Goal: Task Accomplishment & Management: Use online tool/utility

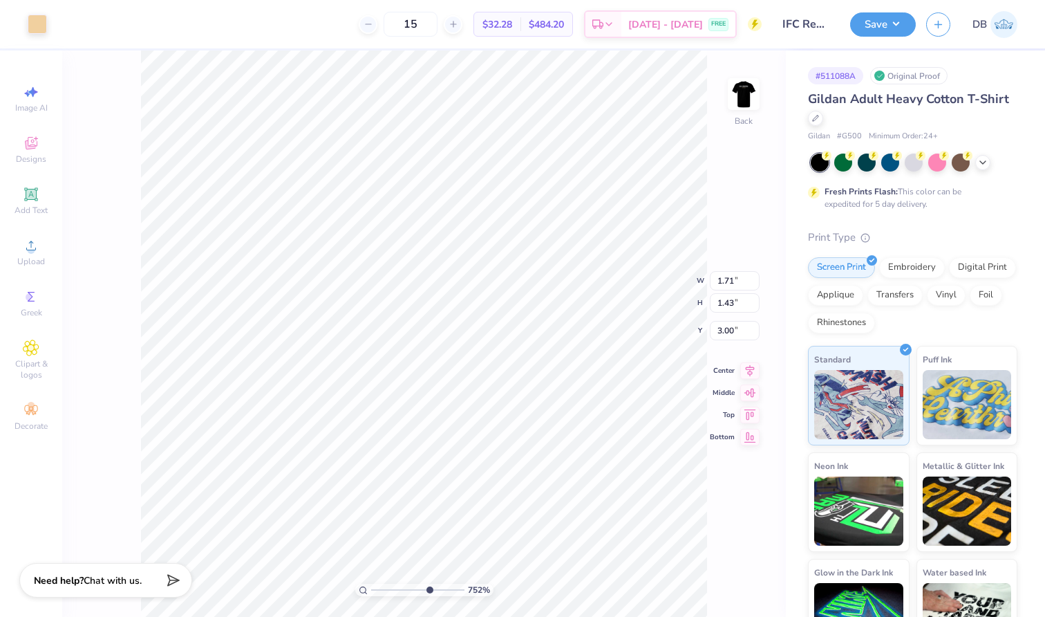
drag, startPoint x: 374, startPoint y: 590, endPoint x: 427, endPoint y: 590, distance: 53.2
click at [428, 590] on input "range" at bounding box center [417, 590] width 93 height 12
click at [563, 491] on li "Ungroup" at bounding box center [581, 491] width 109 height 27
click at [545, 458] on li "Group" at bounding box center [554, 464] width 109 height 27
drag, startPoint x: 429, startPoint y: 590, endPoint x: 360, endPoint y: 589, distance: 69.2
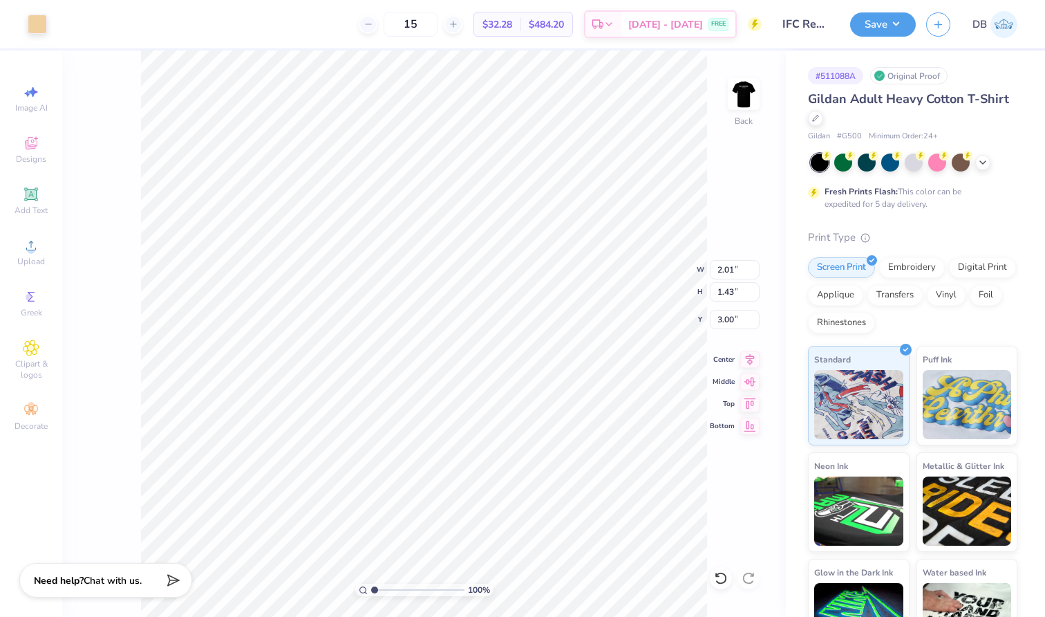
type input "1"
click at [360, 589] on div "100 %" at bounding box center [424, 590] width 138 height 12
click at [735, 101] on img at bounding box center [743, 93] width 55 height 55
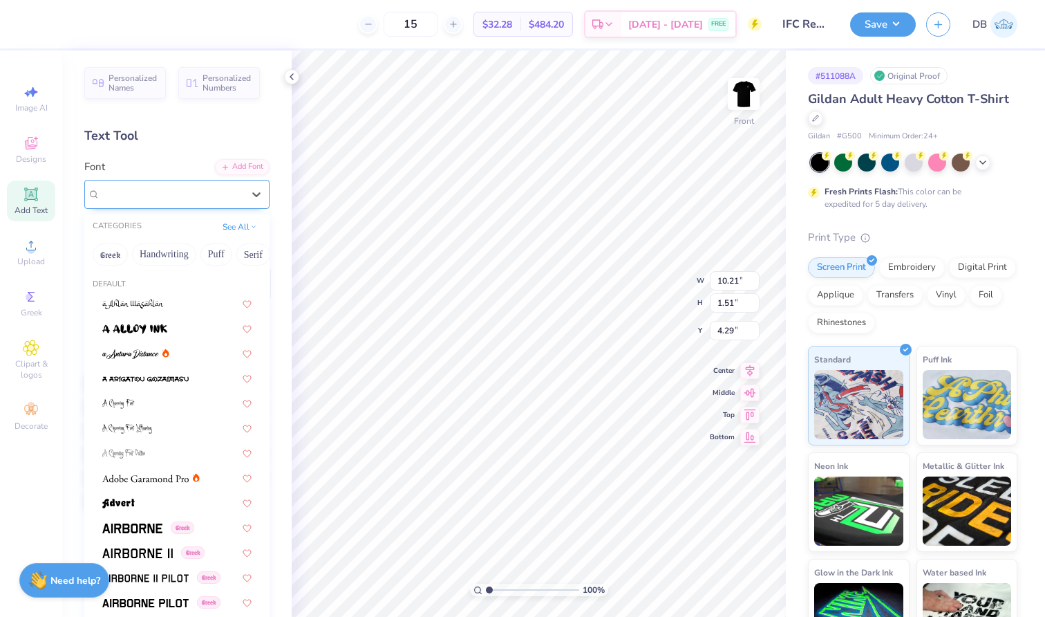
click at [172, 201] on span "Times New Roman" at bounding box center [140, 194] width 80 height 16
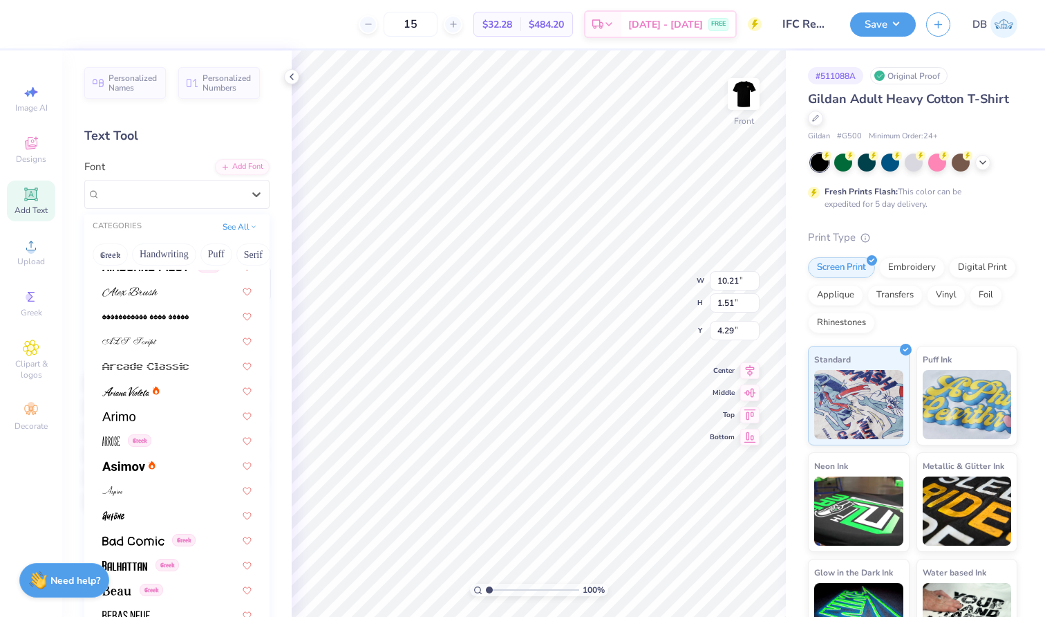
scroll to position [227, 0]
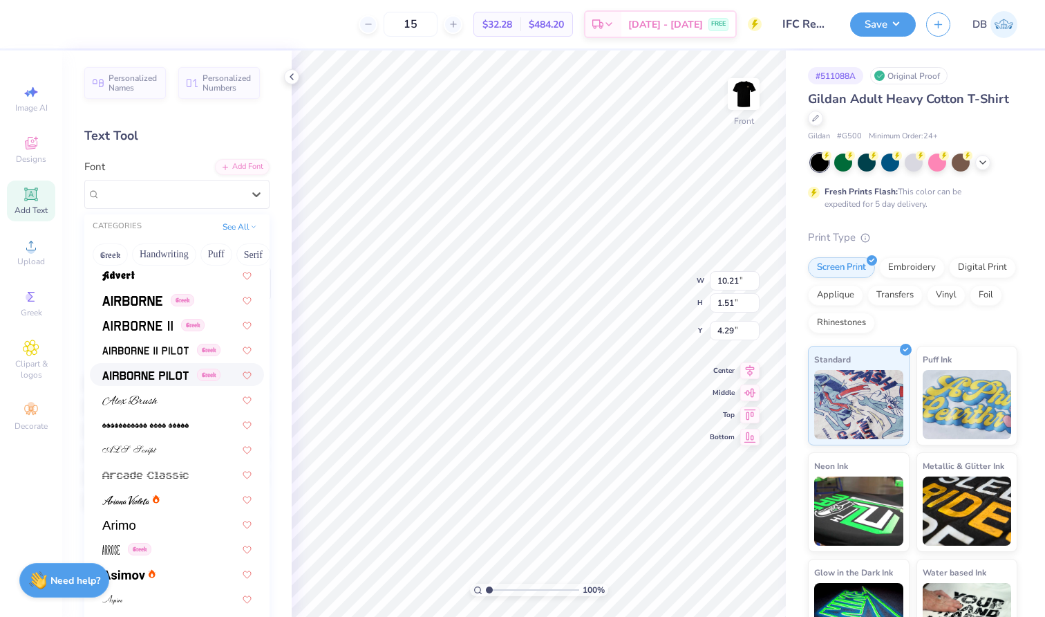
click at [207, 137] on div "Text Tool" at bounding box center [176, 136] width 185 height 19
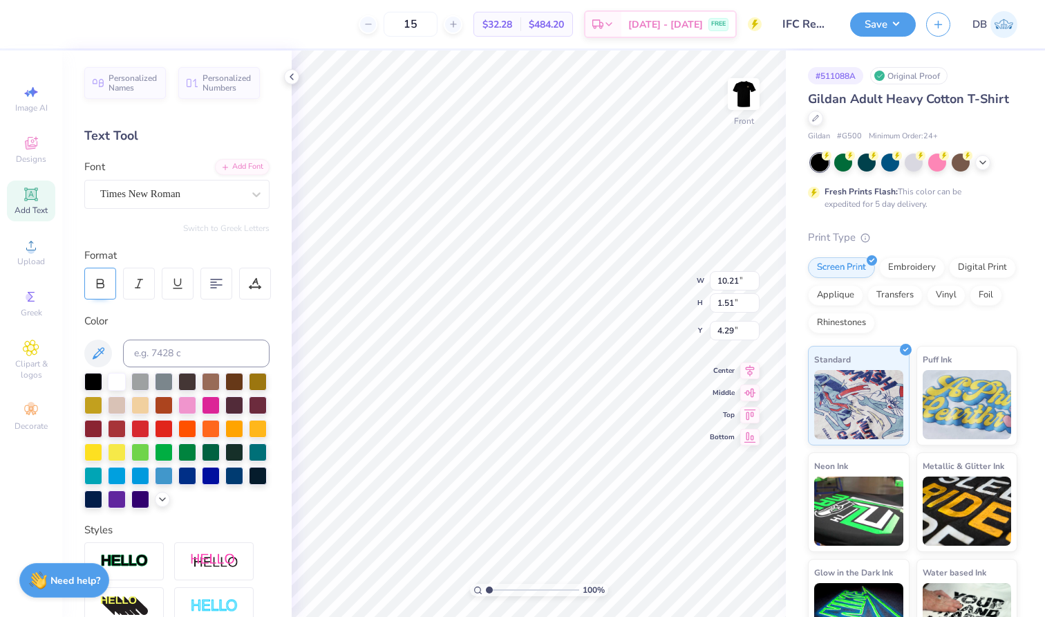
click at [104, 289] on div at bounding box center [100, 284] width 32 height 32
type input "11.02"
type input "6.90"
click at [600, 180] on div "Hold “Option ⌥” to see the space between elements." at bounding box center [577, 176] width 138 height 32
type input "6.39"
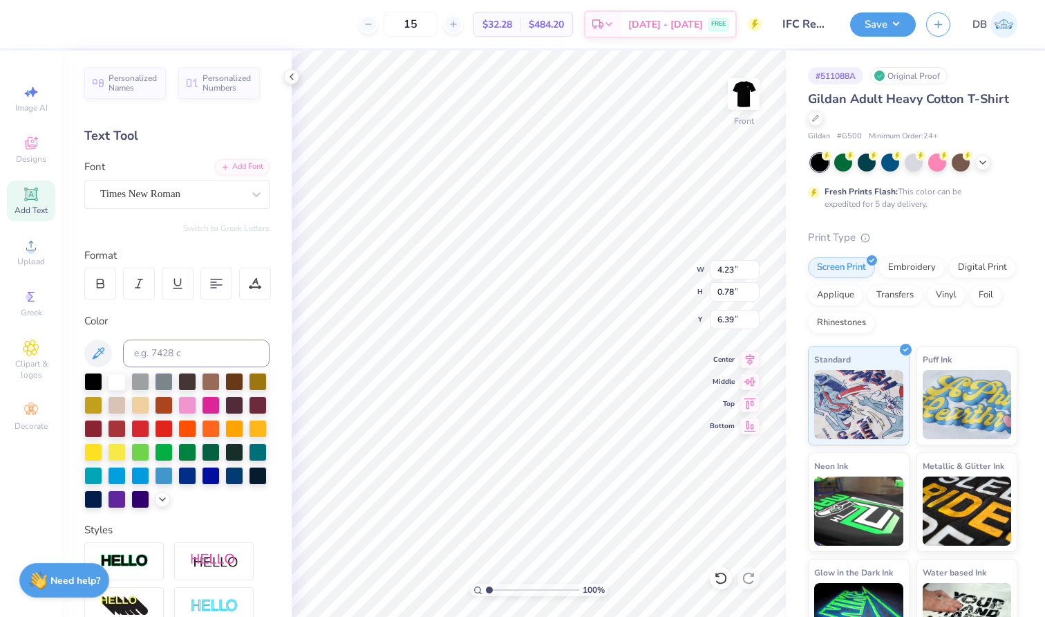
type input "11.02"
type input "1.51"
type input "3.00"
type input "4.23"
type input "0.78"
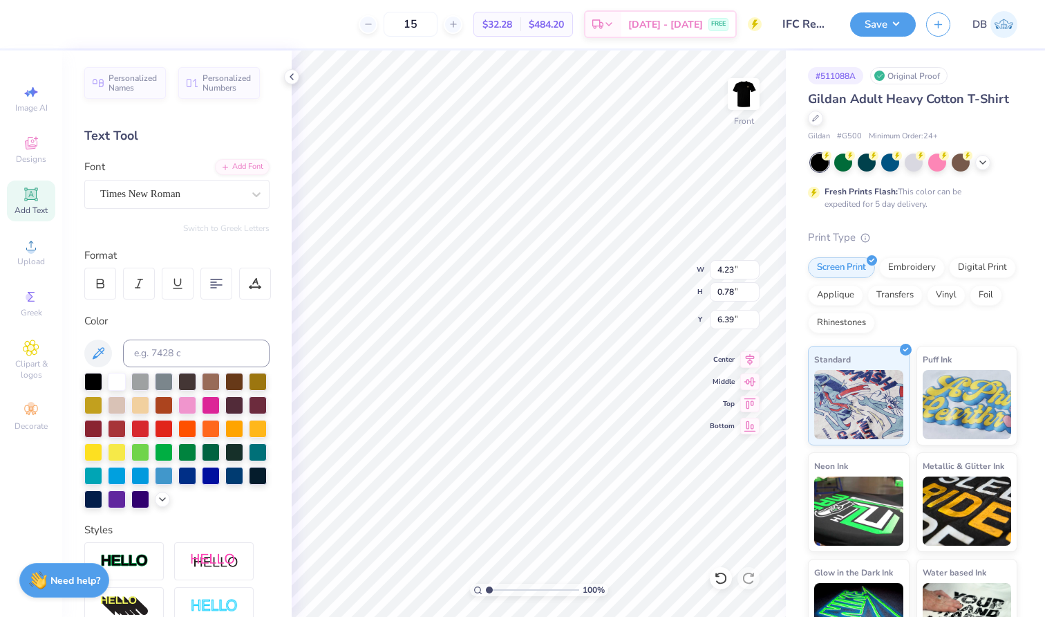
type input "5.57"
click at [749, 102] on img at bounding box center [743, 93] width 55 height 55
click at [740, 95] on img at bounding box center [743, 93] width 55 height 55
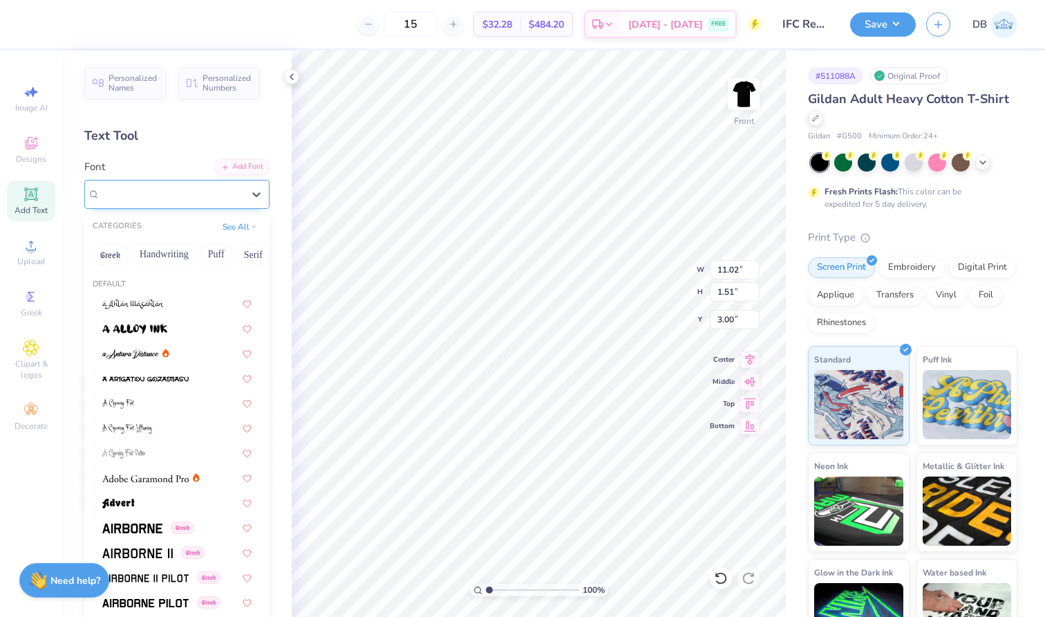
click at [156, 193] on span "Times New Roman" at bounding box center [140, 194] width 80 height 16
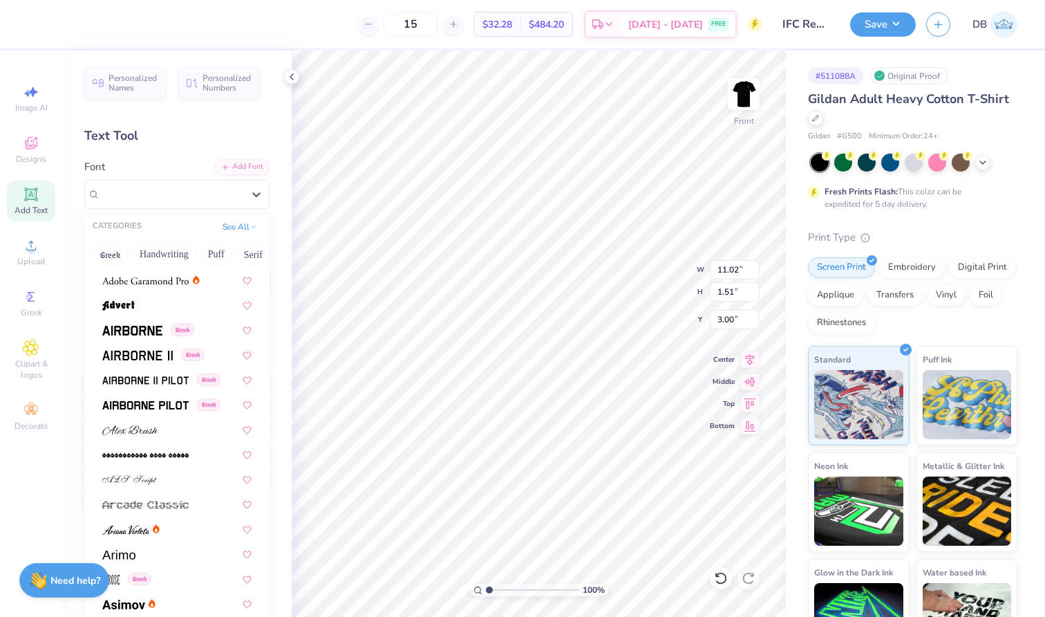
scroll to position [181, 0]
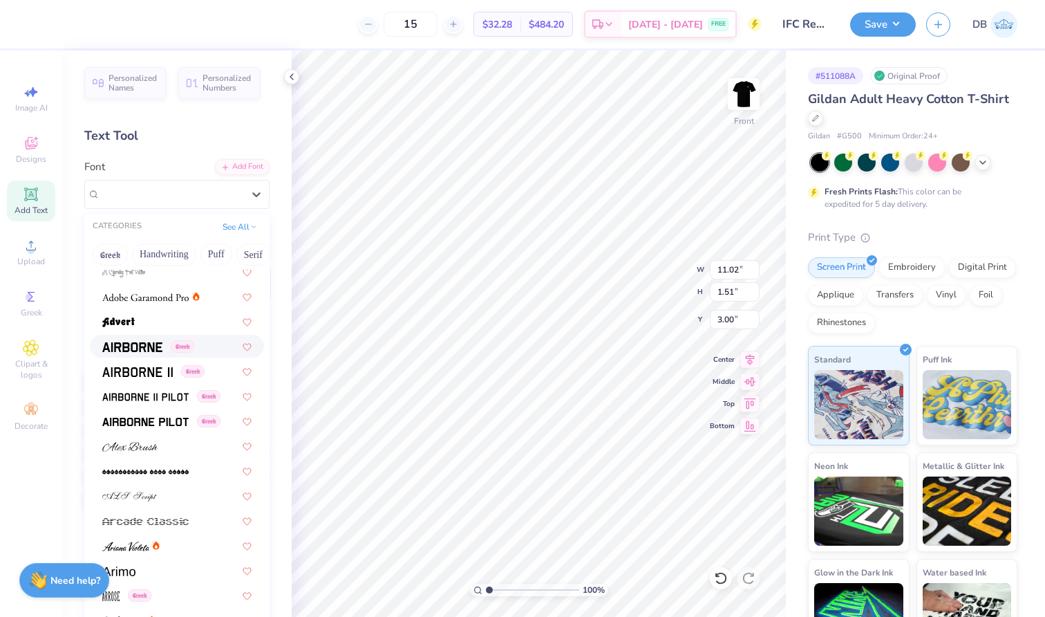
click at [148, 351] on img at bounding box center [132, 347] width 60 height 10
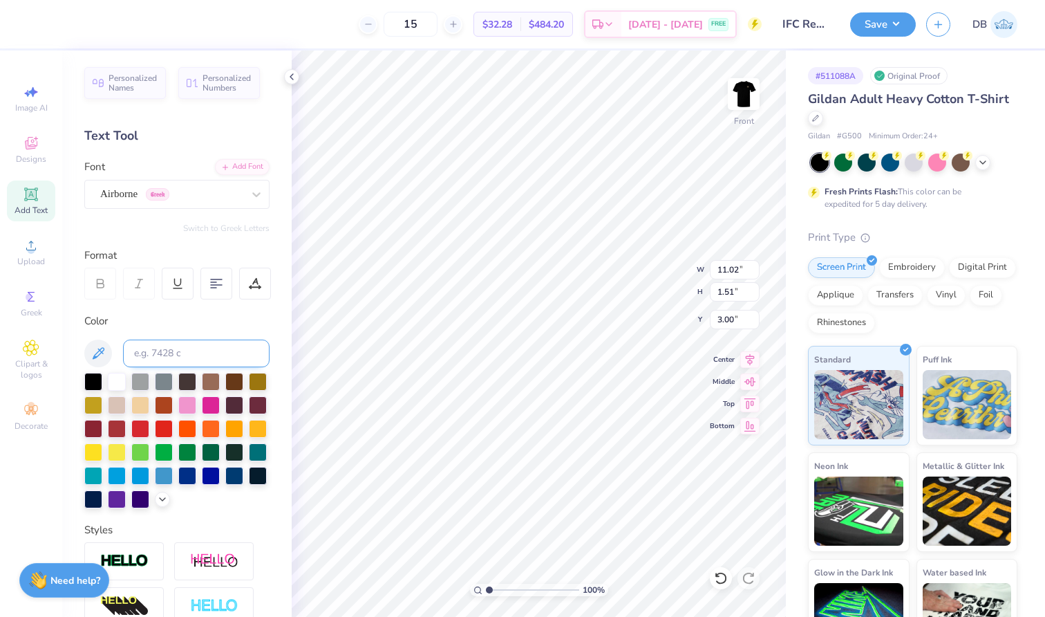
type input "9.39"
type input "1.50"
type input "3.09"
click at [167, 348] on input at bounding box center [196, 353] width 147 height 28
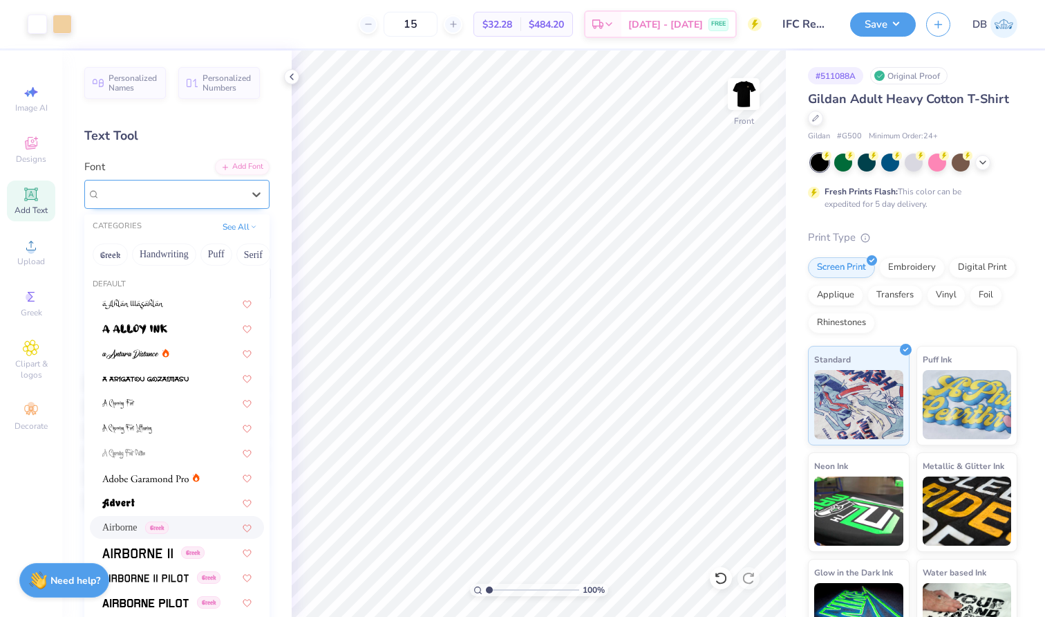
click at [161, 194] on span "Greek" at bounding box center [158, 194] width 24 height 12
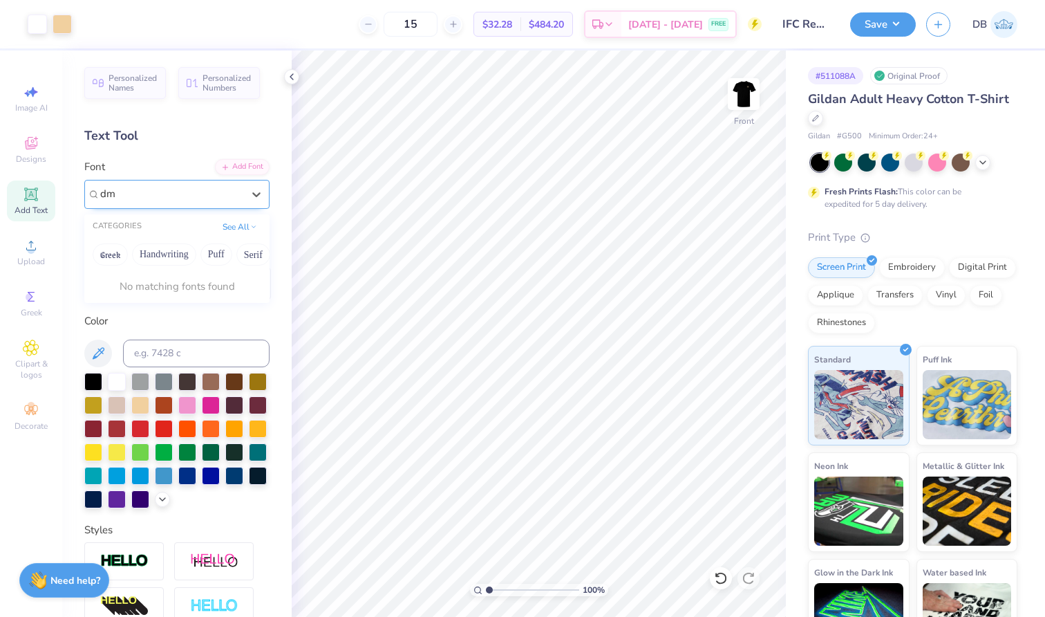
type input "d"
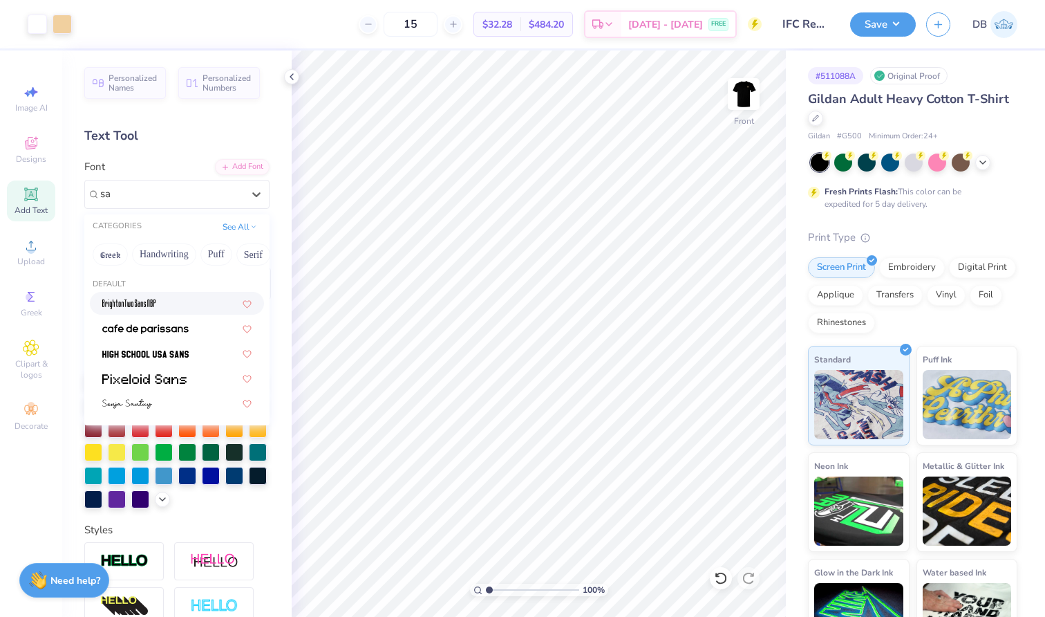
type input "s"
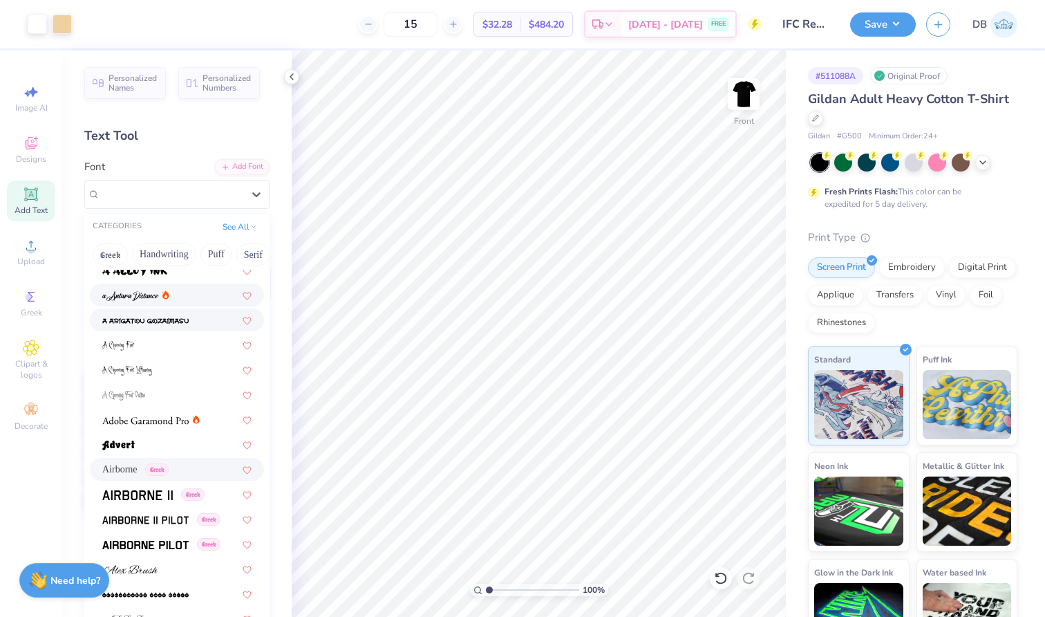
scroll to position [57, 0]
click at [238, 225] on button "See All" at bounding box center [239, 225] width 43 height 14
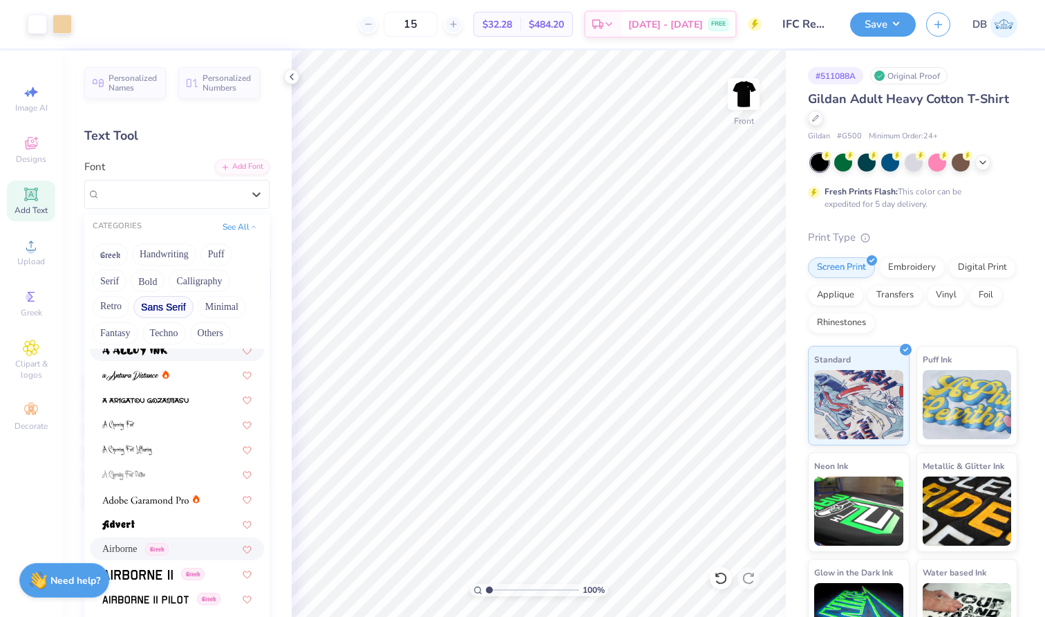
click at [166, 310] on button "Sans Serif" at bounding box center [163, 307] width 60 height 22
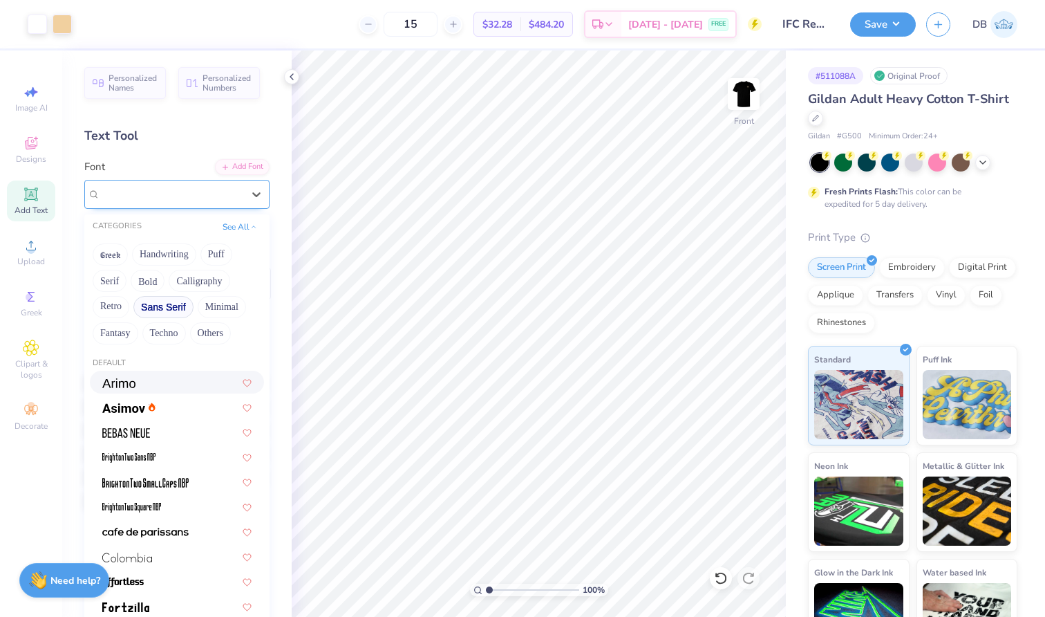
scroll to position [0, 0]
click at [149, 204] on div "Airborne Greek" at bounding box center [171, 193] width 145 height 21
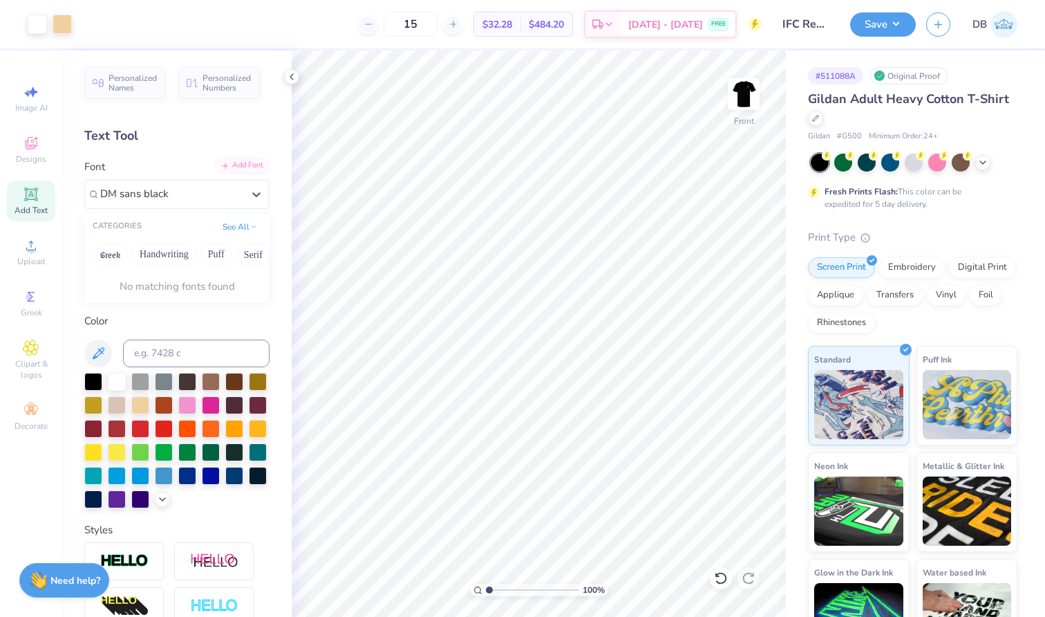
type input "DM sans black"
click at [232, 166] on div "Add Font" at bounding box center [242, 166] width 55 height 16
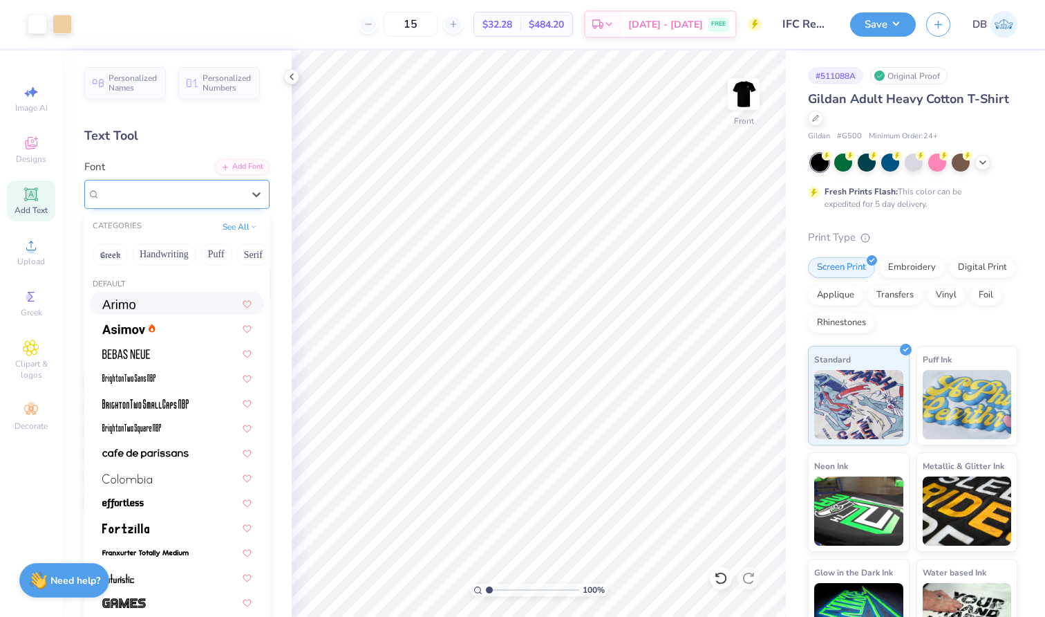
click at [214, 192] on div "Airborne Greek" at bounding box center [171, 193] width 145 height 21
click at [243, 163] on div "Add Font" at bounding box center [242, 166] width 55 height 16
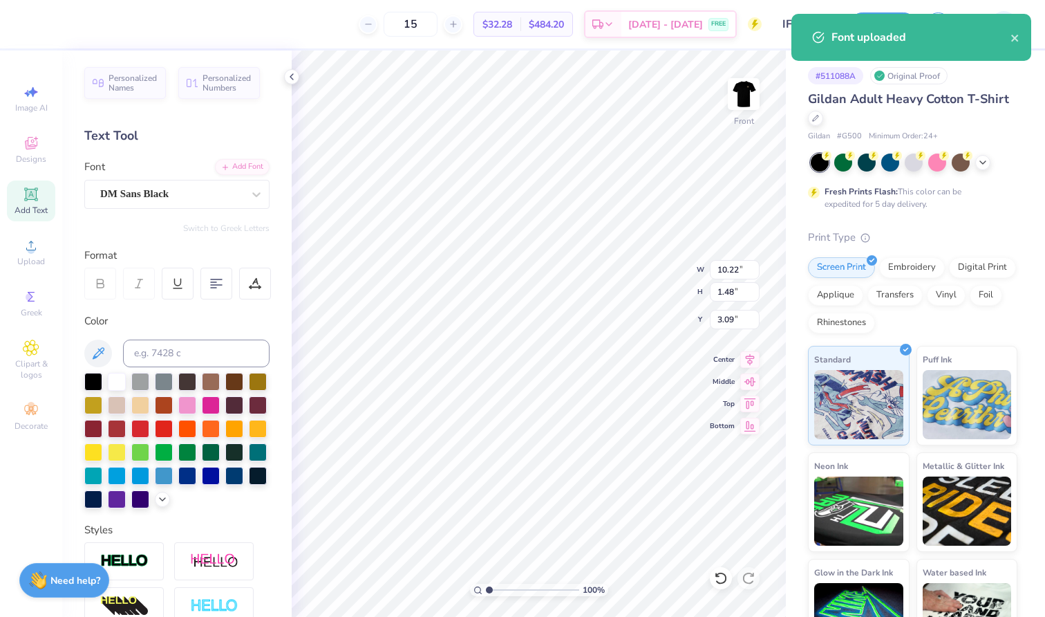
type input "4.23"
type input "0.78"
type input "5.17"
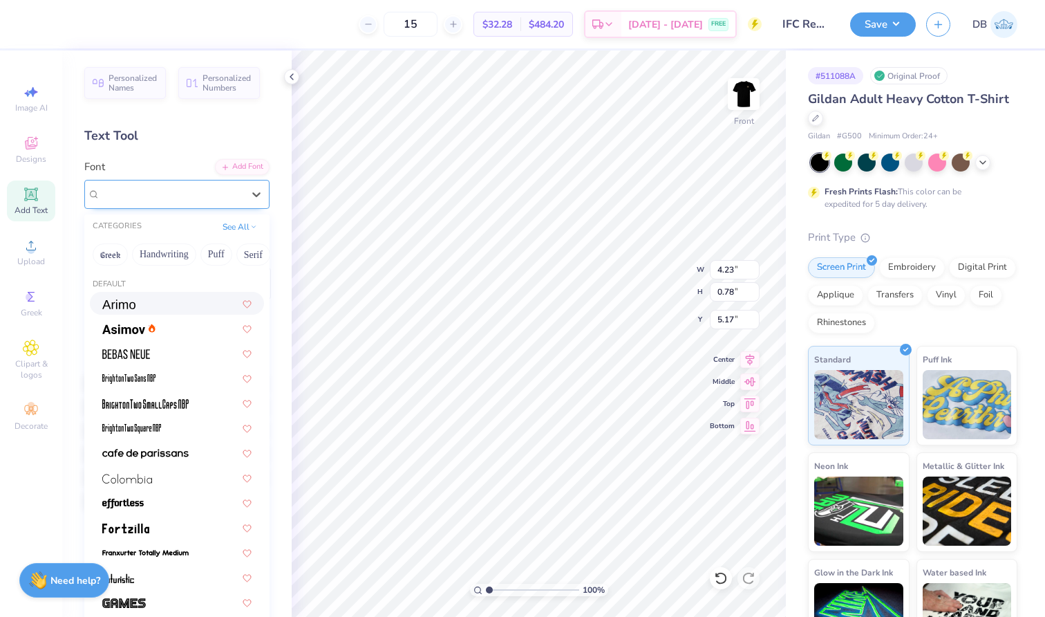
click at [179, 189] on span "Times New Roman" at bounding box center [140, 194] width 80 height 16
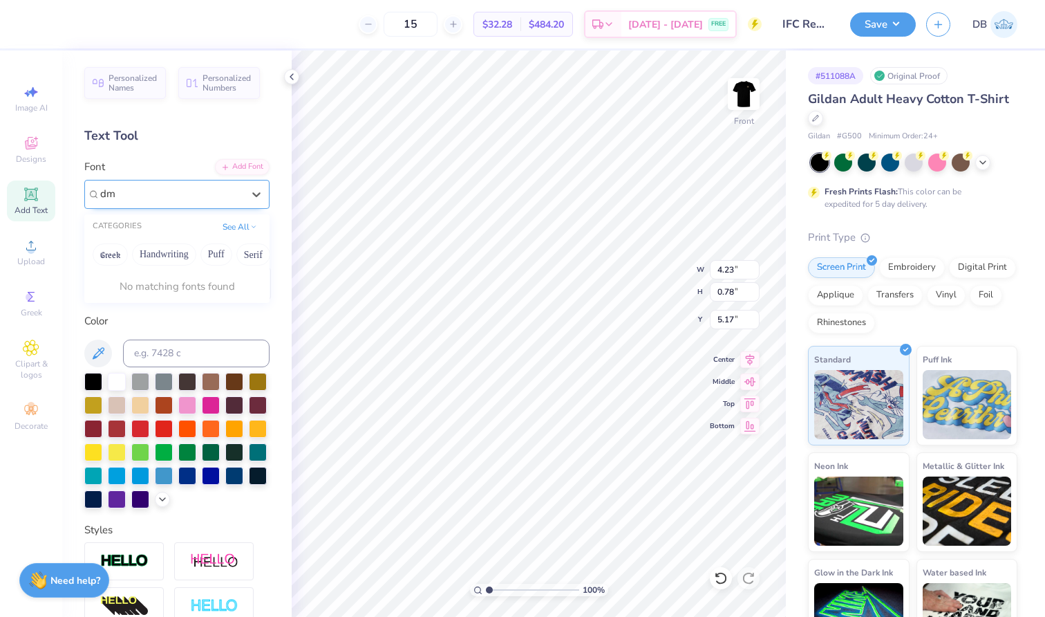
type input "d"
click at [239, 170] on div "Add Font" at bounding box center [242, 166] width 55 height 16
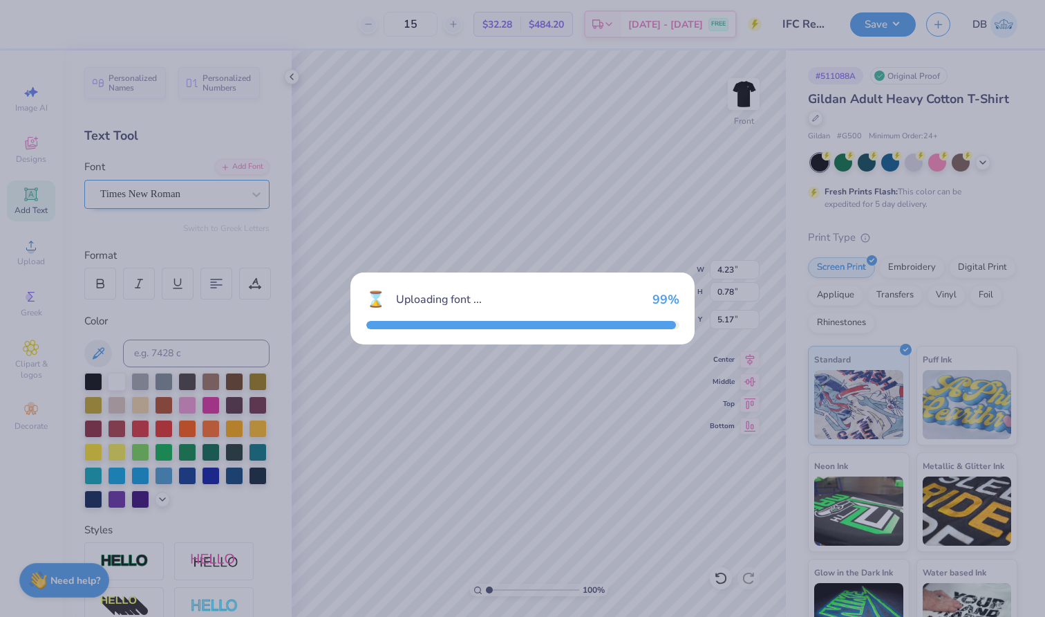
type input "4.81"
type input "0.79"
type input "5.13"
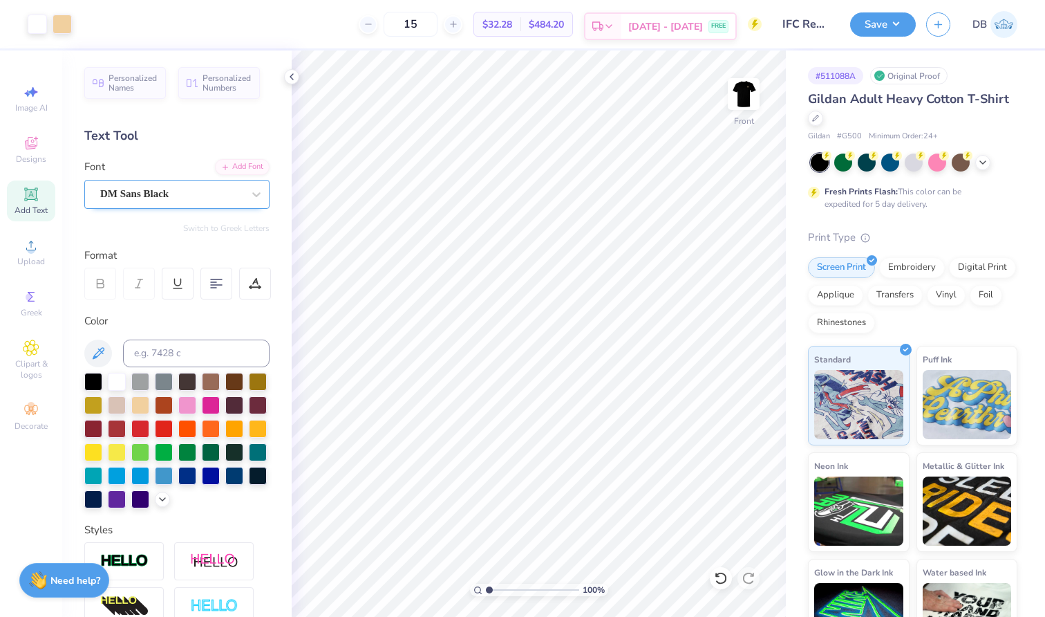
click at [653, 29] on span "[DATE] - [DATE]" at bounding box center [665, 26] width 75 height 15
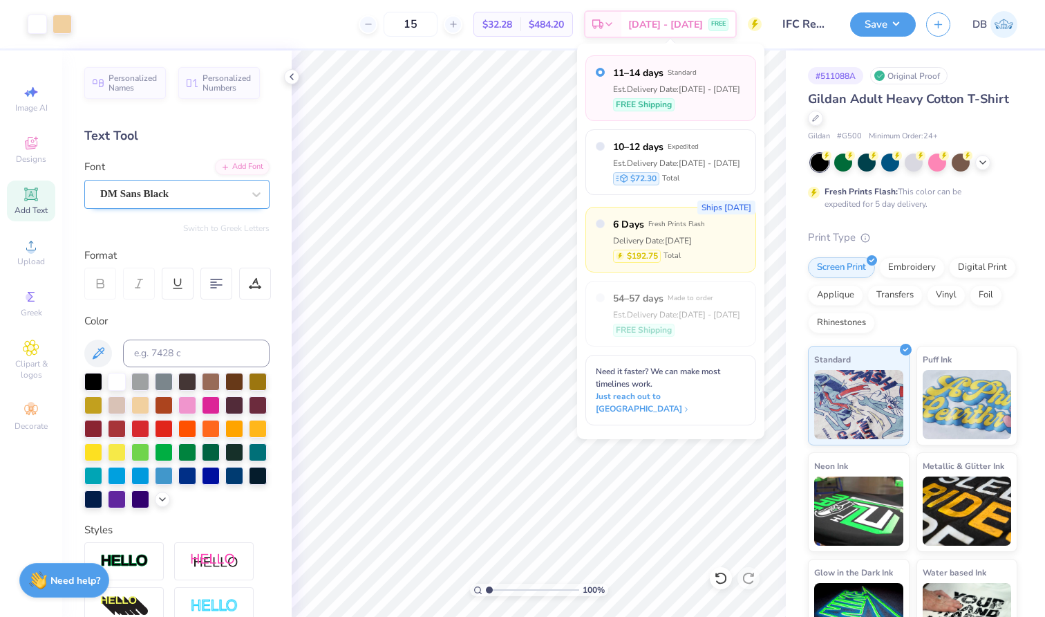
click at [595, 225] on div "Ships [DATE] 6 Days Fresh Prints Flash Delivery Date: [DATE] $192.75 Total" at bounding box center [671, 240] width 171 height 66
radio input "false"
radio input "true"
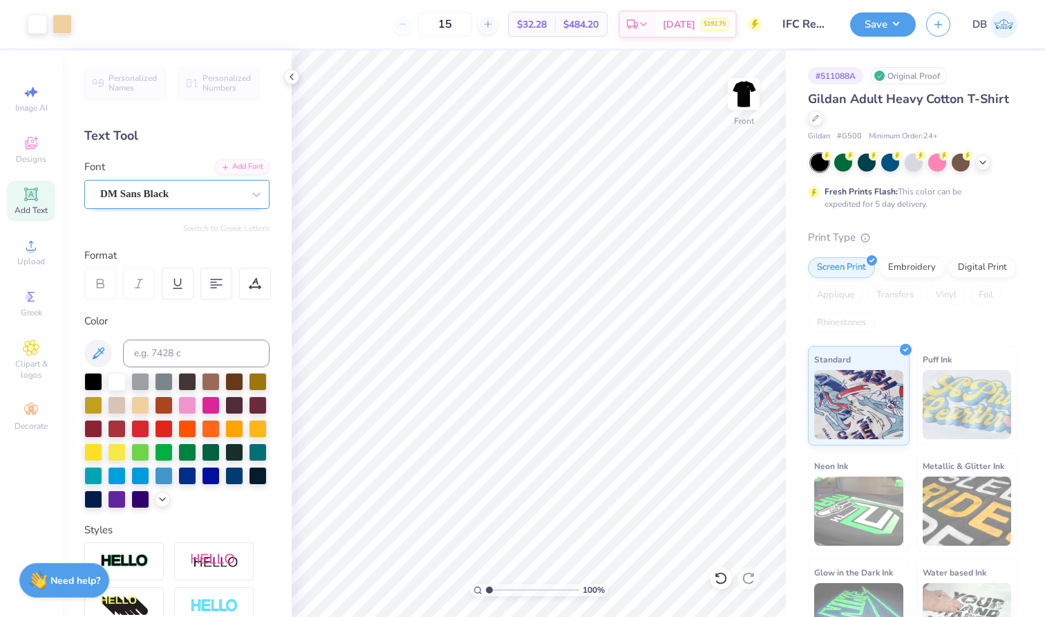
type input "24"
click at [660, 26] on div "[DATE] $202.32" at bounding box center [696, 26] width 80 height 25
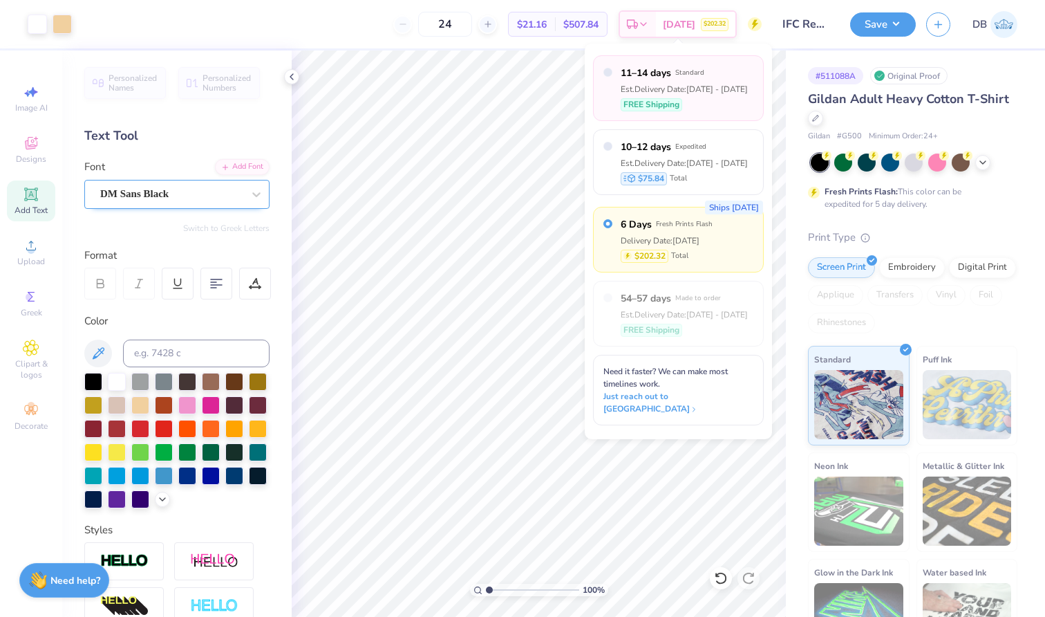
click at [698, 110] on div "FREE Shipping" at bounding box center [684, 104] width 127 height 13
radio input "true"
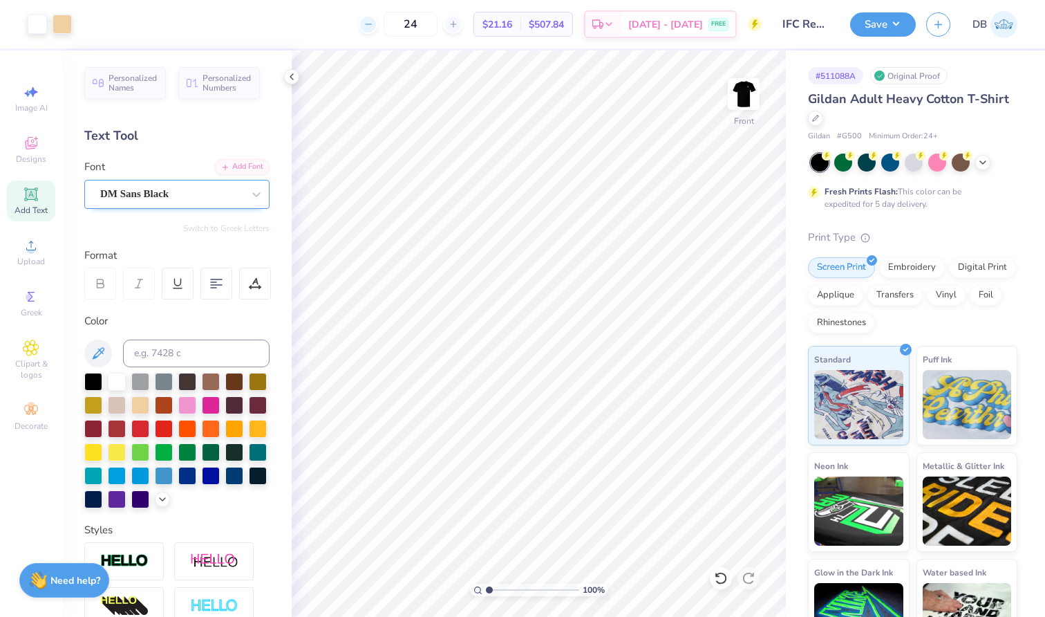
drag, startPoint x: 441, startPoint y: 24, endPoint x: 384, endPoint y: 24, distance: 56.7
click at [403, 24] on input "24" at bounding box center [411, 24] width 54 height 25
type input "15"
click at [902, 30] on button "Save" at bounding box center [883, 22] width 66 height 24
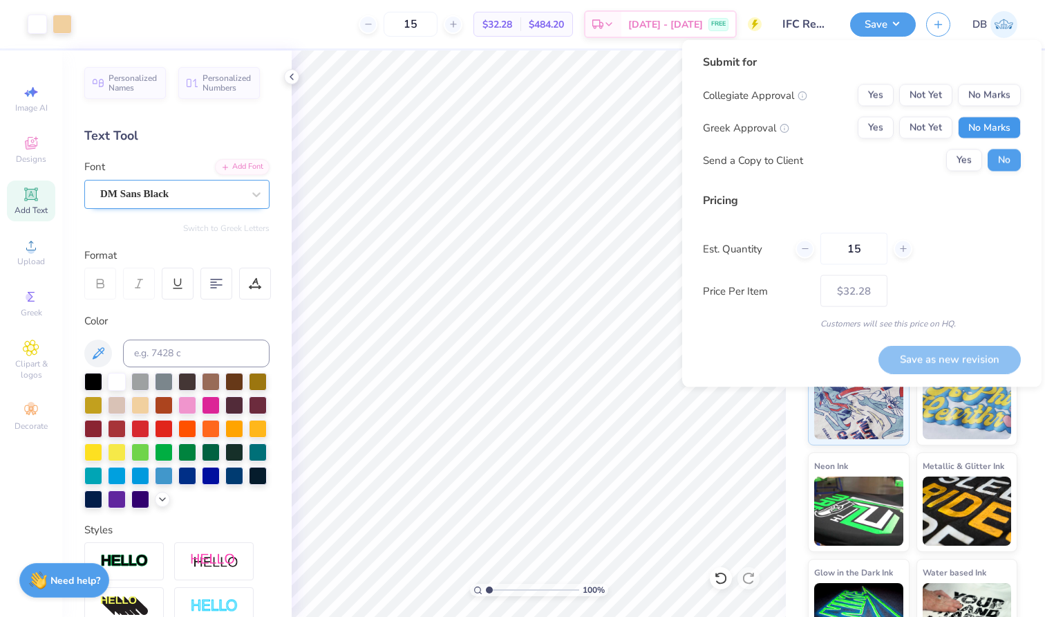
click at [962, 129] on button "No Marks" at bounding box center [989, 128] width 63 height 22
click at [985, 85] on button "No Marks" at bounding box center [989, 95] width 63 height 22
click at [942, 369] on button "Save as new revision" at bounding box center [950, 359] width 142 height 28
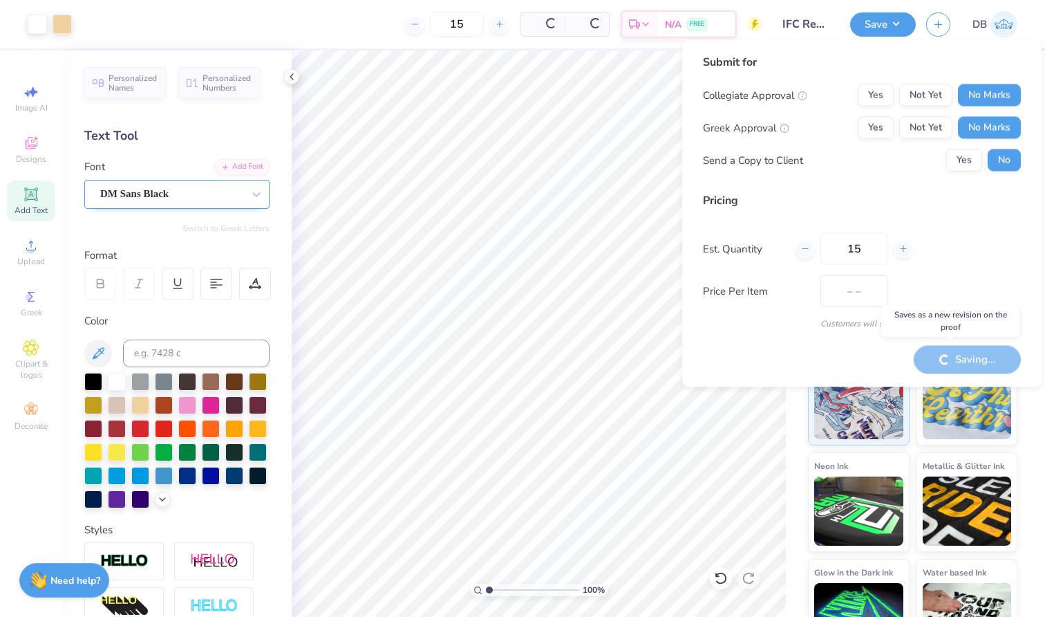
type input "$32.28"
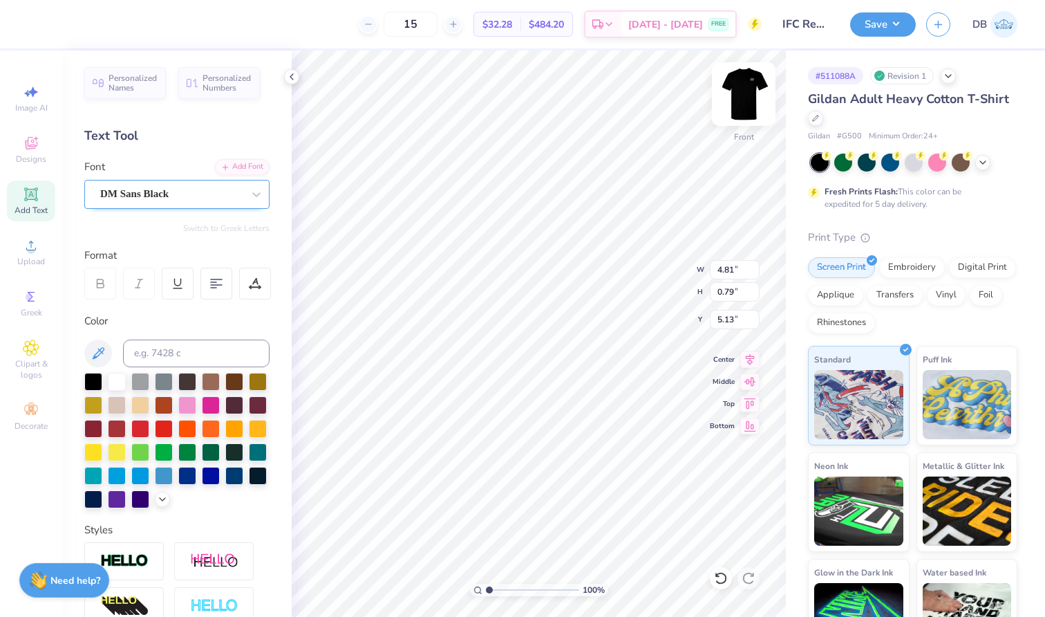
scroll to position [11, 5]
type textarea "FALL PRIMARY"
type input "10.22"
type input "1.48"
type input "3.09"
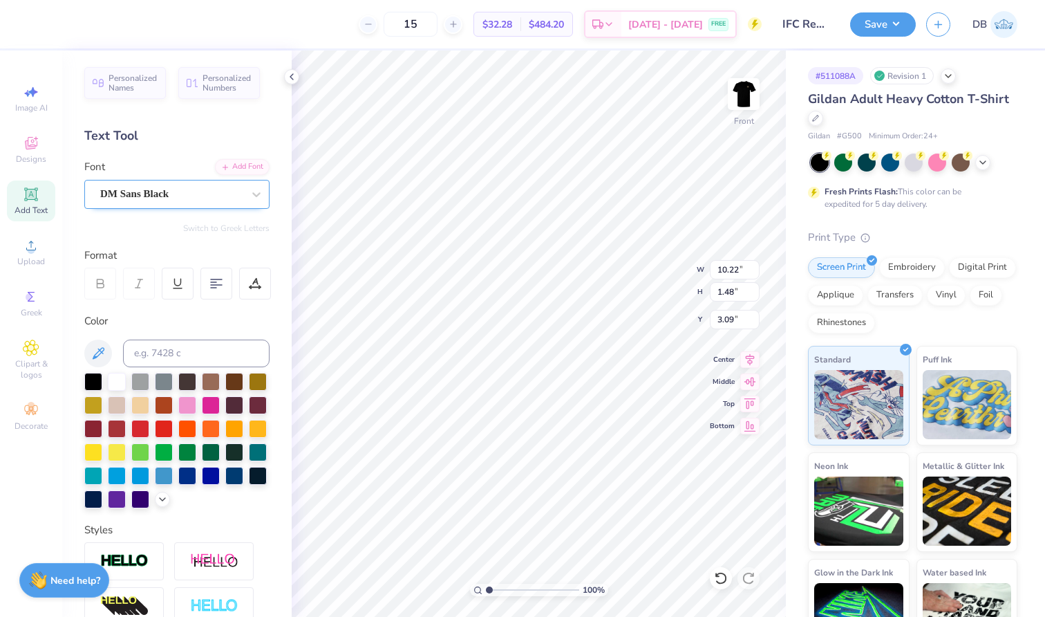
click at [100, 286] on icon at bounding box center [100, 283] width 12 height 12
click at [100, 279] on icon at bounding box center [100, 281] width 6 height 4
click at [105, 281] on icon at bounding box center [100, 283] width 12 height 12
click at [100, 281] on icon at bounding box center [100, 283] width 12 height 12
click at [238, 252] on div "Format" at bounding box center [177, 256] width 187 height 16
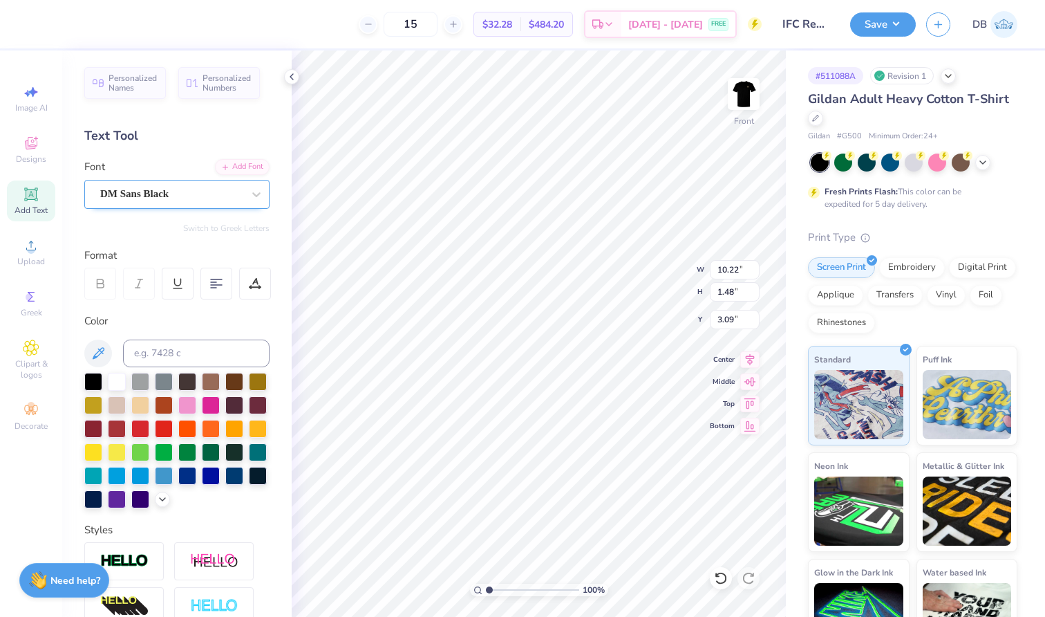
click at [110, 285] on div at bounding box center [100, 284] width 32 height 32
click at [122, 259] on div "Format" at bounding box center [177, 256] width 187 height 16
click at [109, 265] on div "Format" at bounding box center [177, 274] width 187 height 53
click at [109, 273] on div at bounding box center [100, 284] width 32 height 32
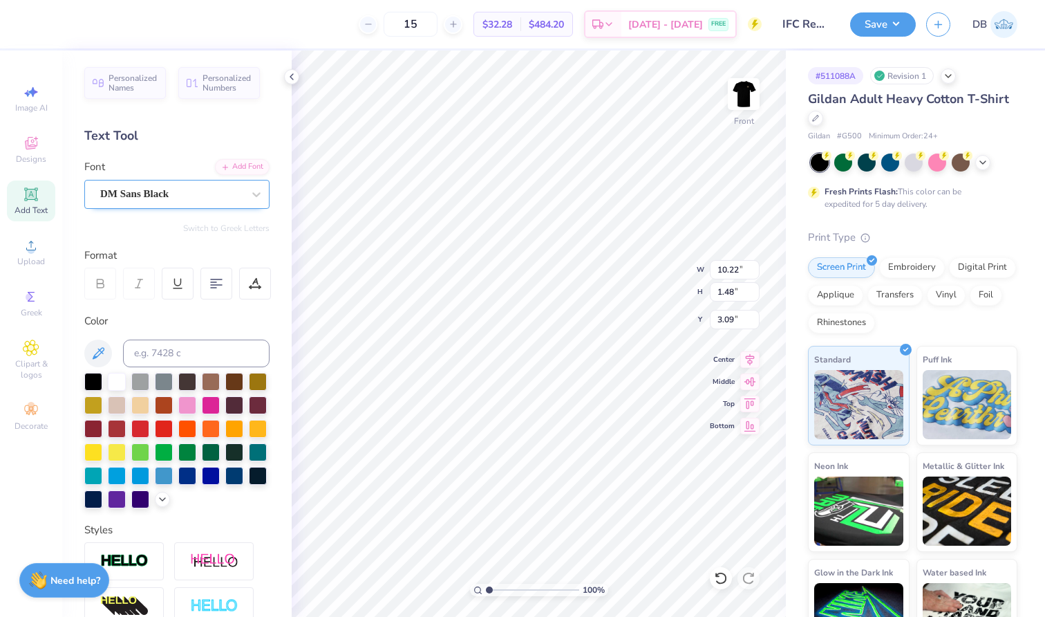
click at [232, 252] on div "Format" at bounding box center [177, 256] width 187 height 16
type input "8.00"
type input "11.46"
type input "1.66"
type input "13.71"
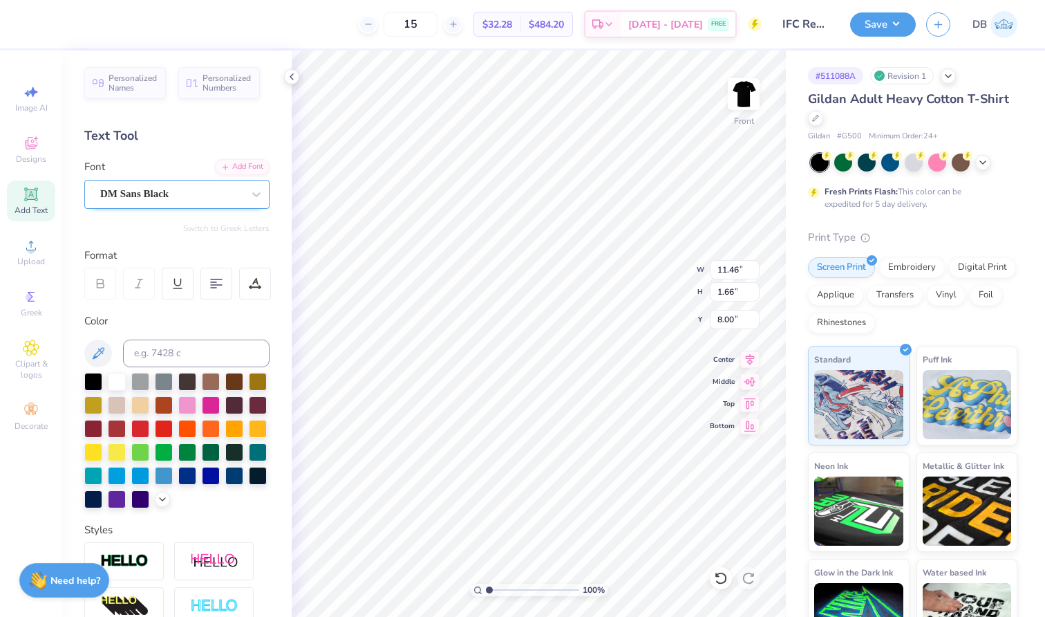
type input "1.98"
type input "7.67"
type input "14.42"
type input "2.09"
click at [748, 357] on icon at bounding box center [750, 358] width 9 height 12
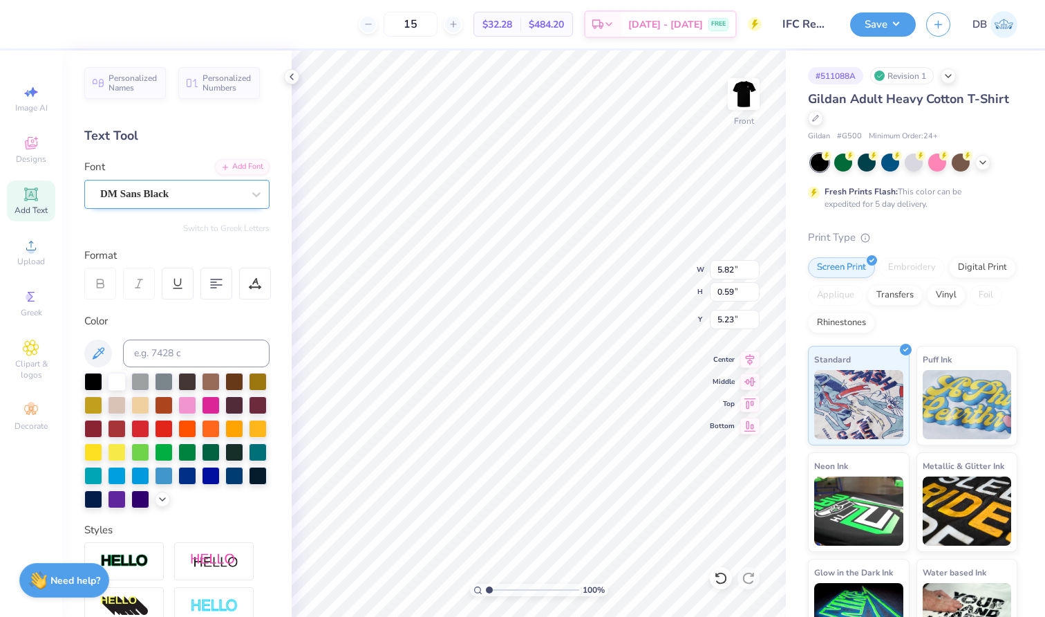
type input "10.41"
type input "6.98"
type input "0.71"
type input "10.45"
click at [756, 82] on img at bounding box center [743, 93] width 55 height 55
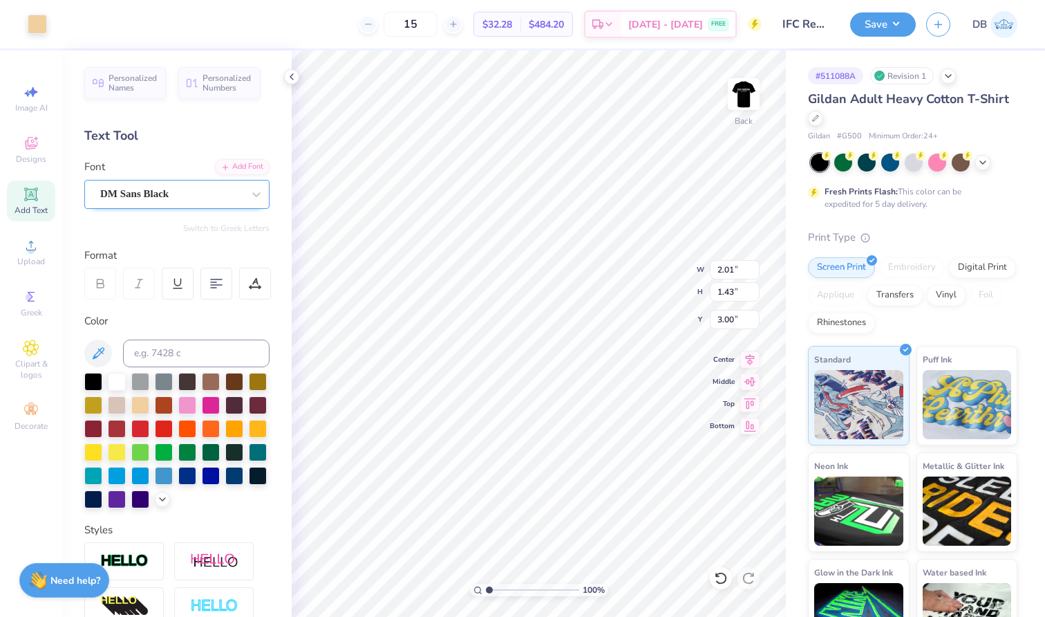
click at [196, 192] on div "DM Sans Black" at bounding box center [171, 193] width 145 height 21
click at [175, 162] on div "Font DM Sans Black" at bounding box center [176, 184] width 185 height 50
click at [22, 200] on div "Add Text" at bounding box center [31, 200] width 48 height 41
type textarea "IIII"
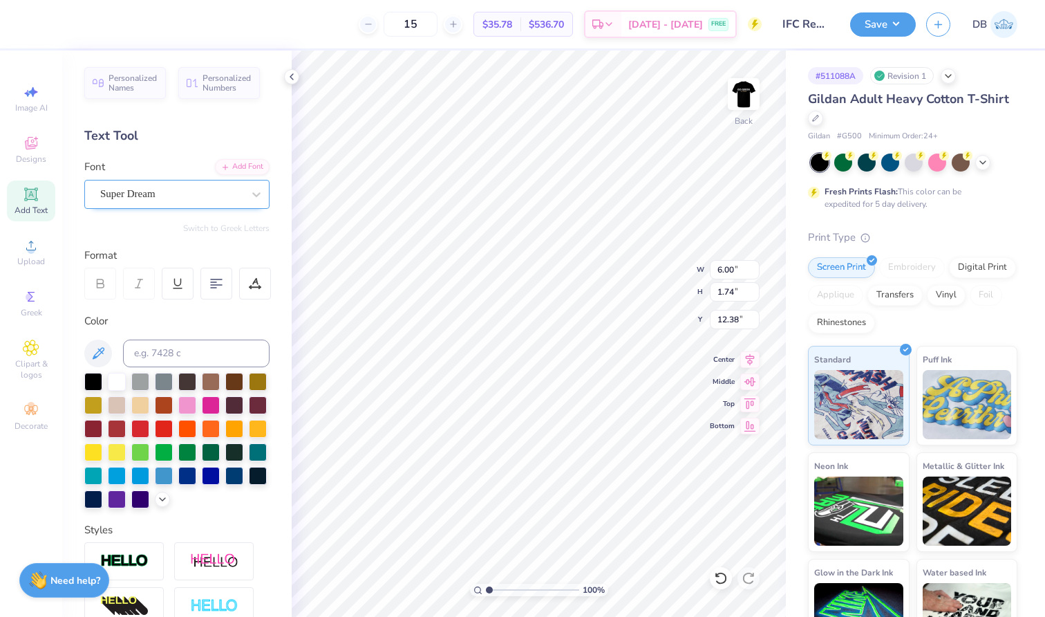
click at [147, 195] on span "Super Dream" at bounding box center [127, 194] width 55 height 16
type input "d"
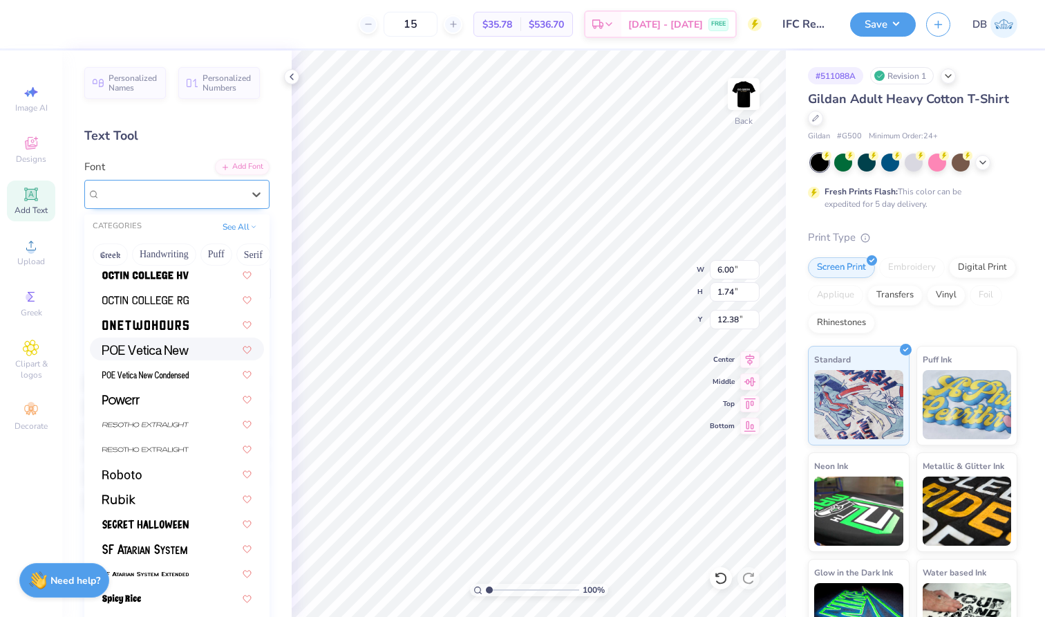
scroll to position [1278, 0]
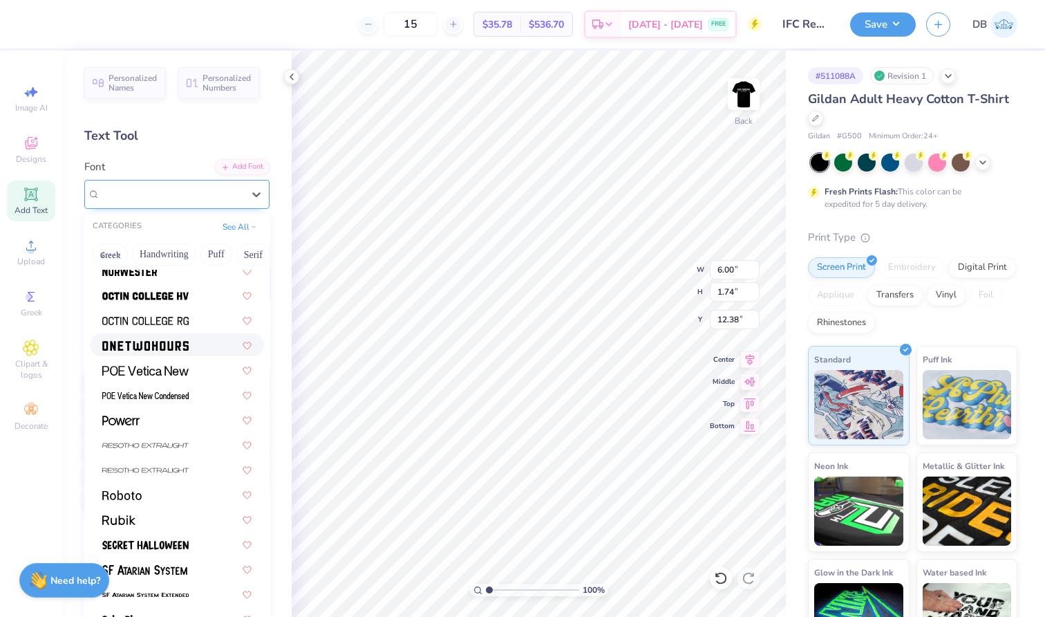
click at [159, 347] on img at bounding box center [145, 346] width 86 height 10
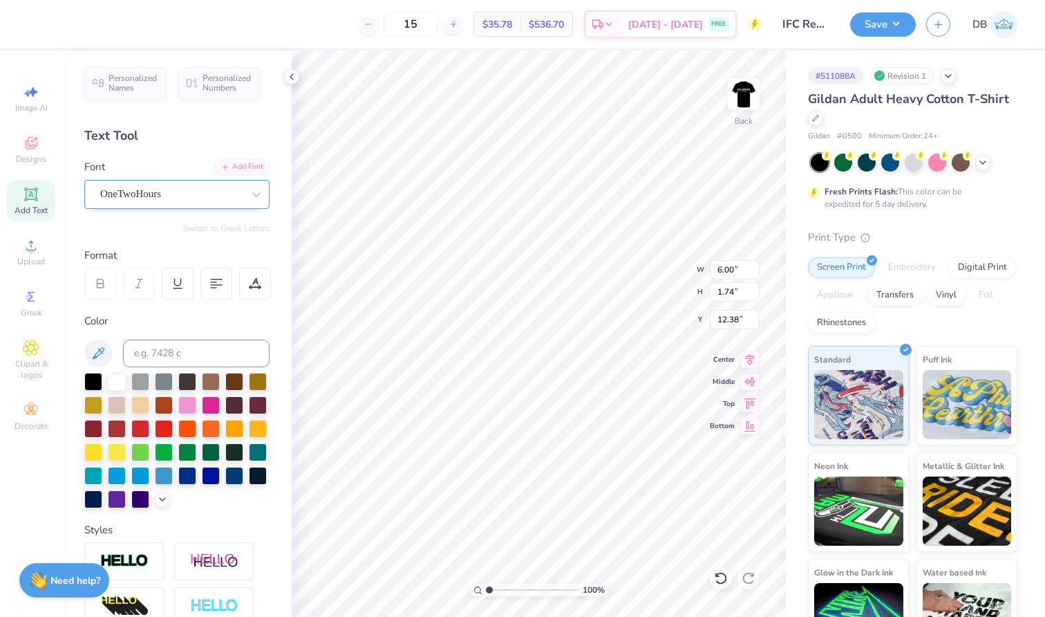
type textarea "I"
click at [41, 152] on div "Designs" at bounding box center [31, 149] width 48 height 41
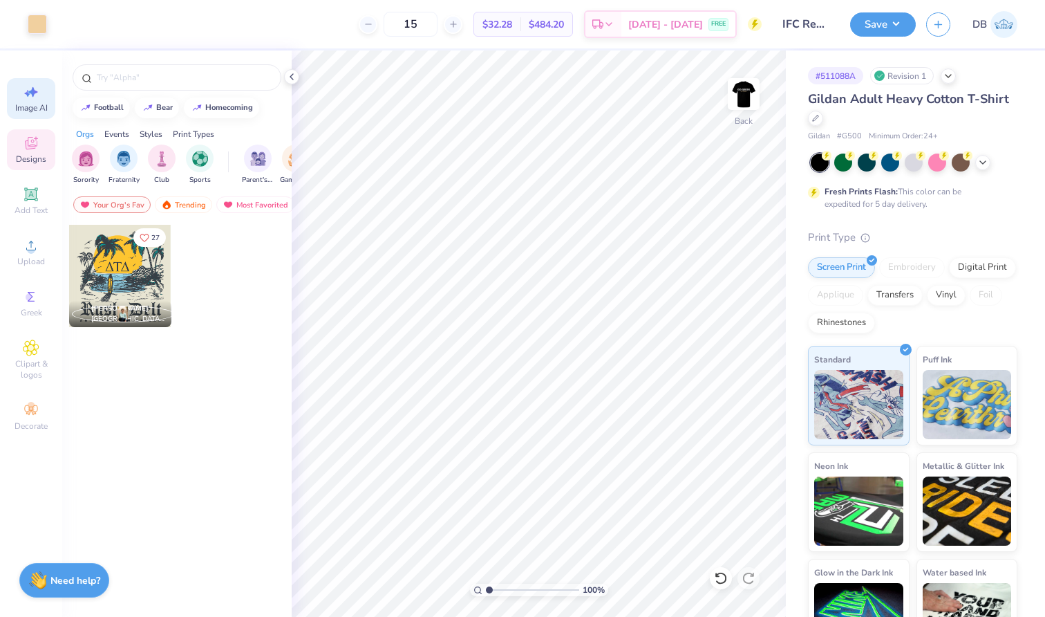
click at [33, 105] on span "Image AI" at bounding box center [31, 107] width 32 height 11
select select "4"
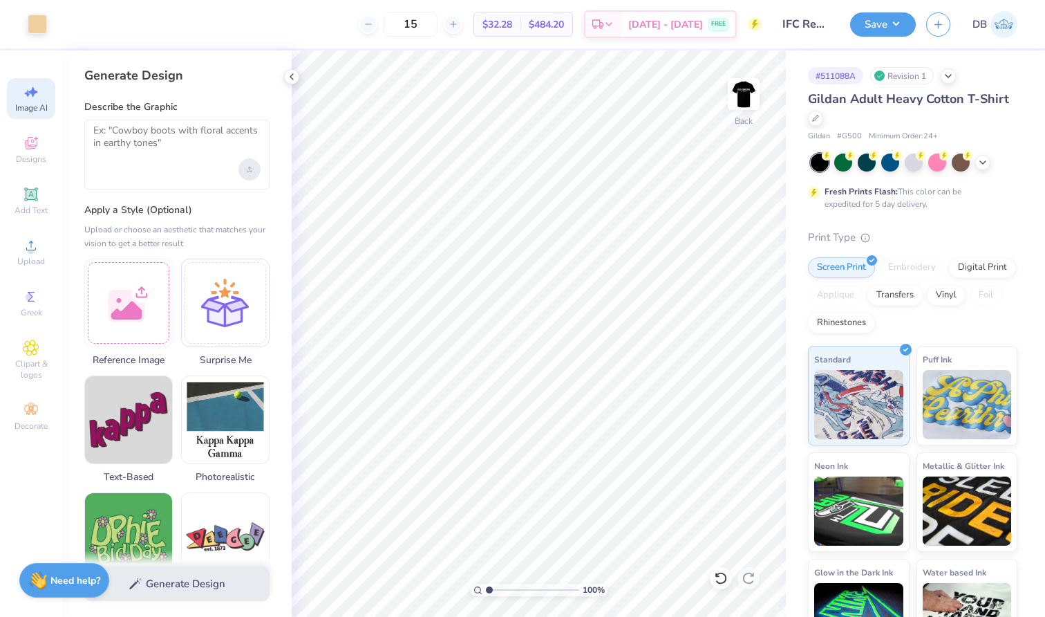
click at [245, 169] on div "Upload image" at bounding box center [250, 169] width 22 height 22
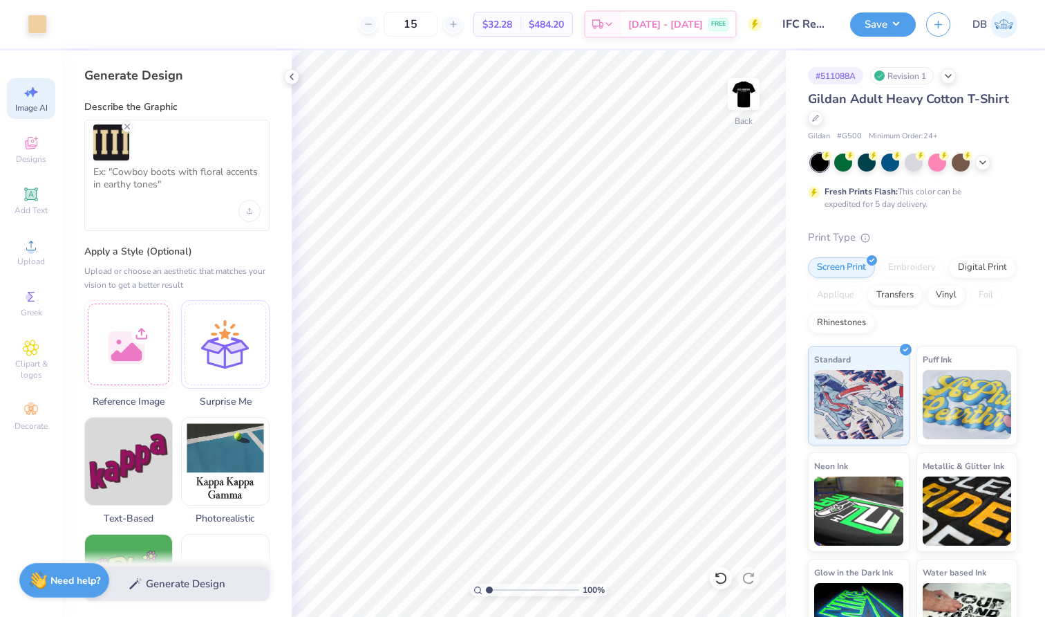
click at [188, 209] on div at bounding box center [176, 175] width 185 height 111
click at [171, 179] on textarea at bounding box center [176, 183] width 167 height 35
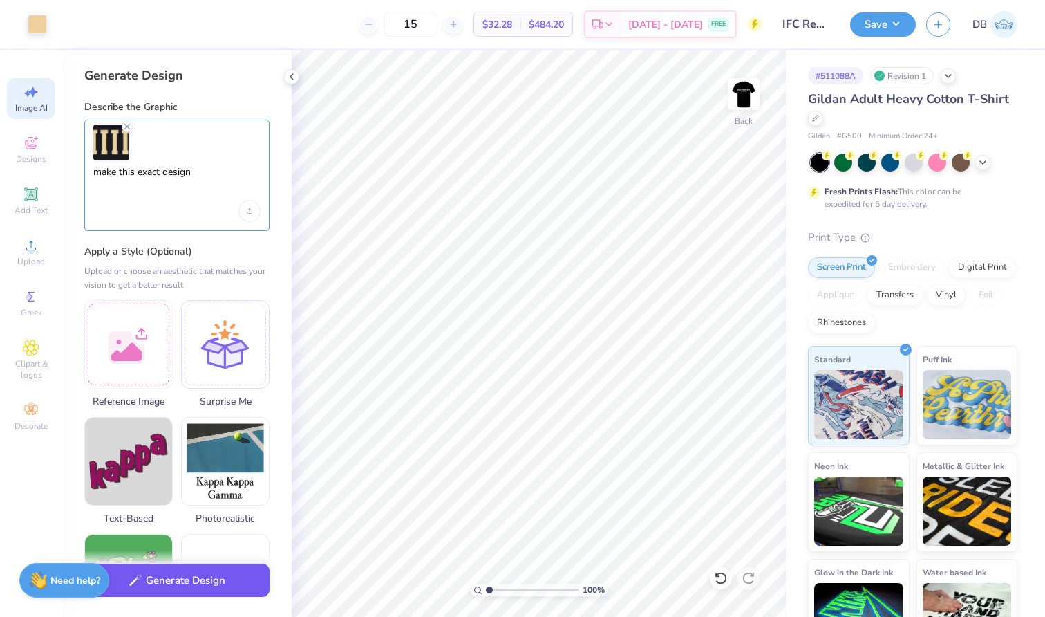
type textarea "make this exact design"
click at [234, 588] on button "Generate Design" at bounding box center [176, 580] width 185 height 34
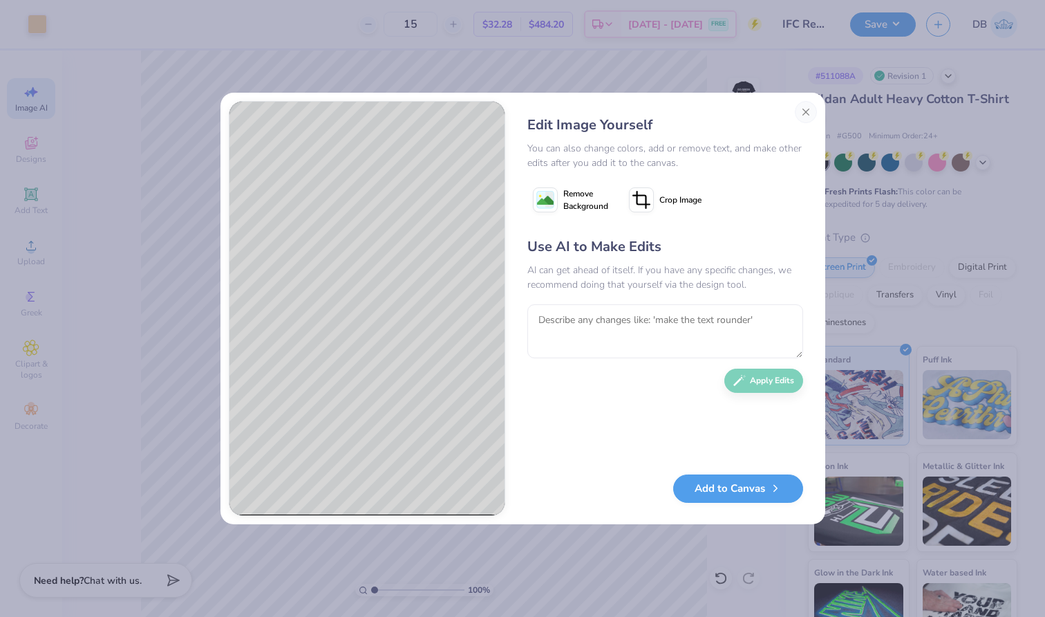
click at [546, 196] on image at bounding box center [545, 200] width 17 height 17
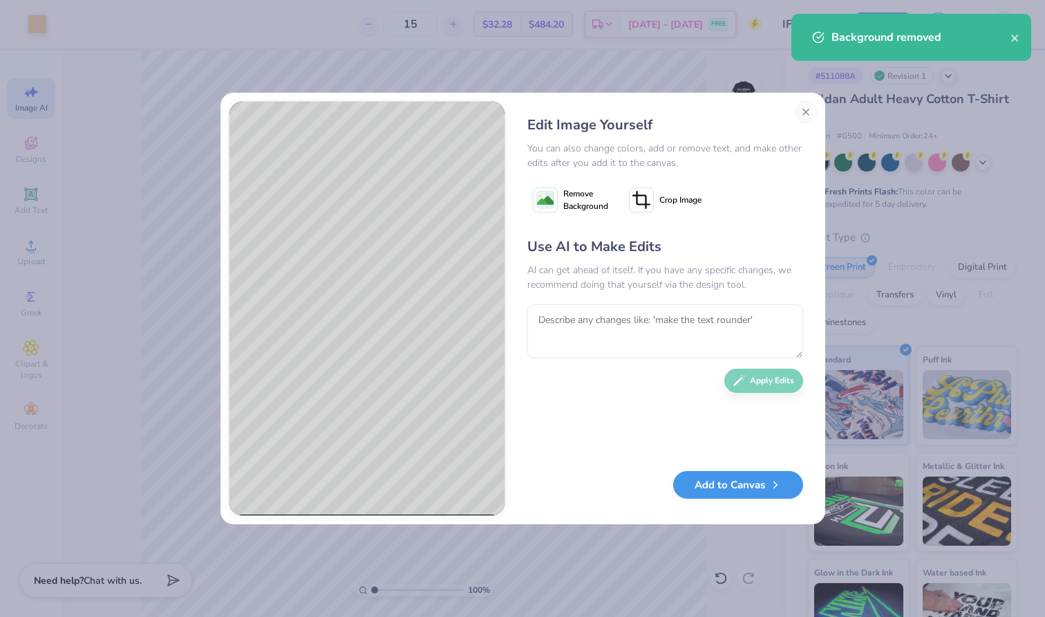
click at [730, 499] on button "Add to Canvas" at bounding box center [738, 485] width 130 height 28
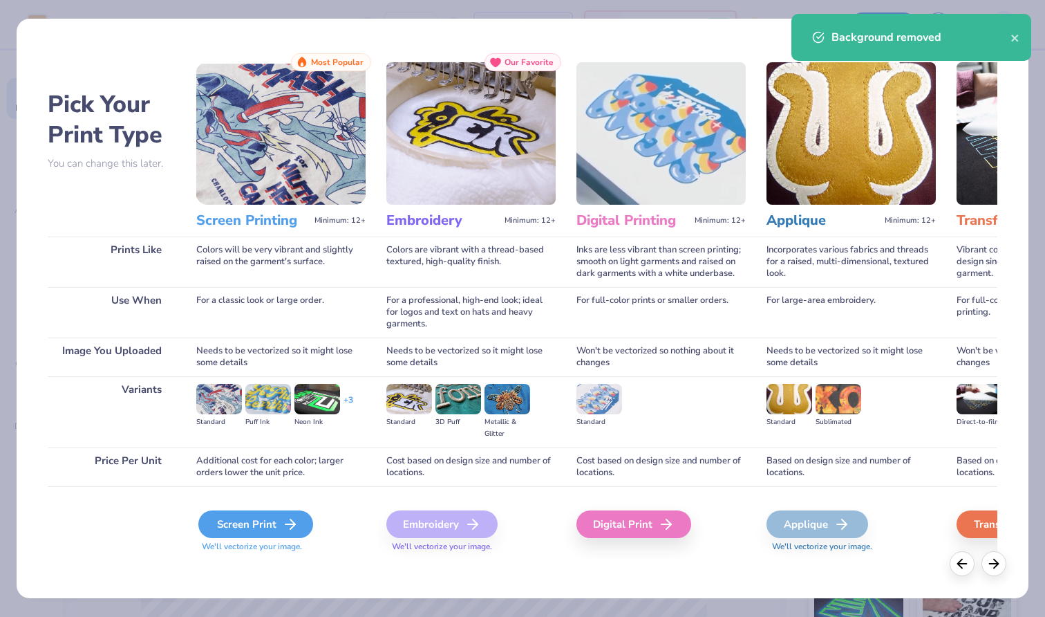
click at [267, 521] on div "Screen Print" at bounding box center [255, 524] width 115 height 28
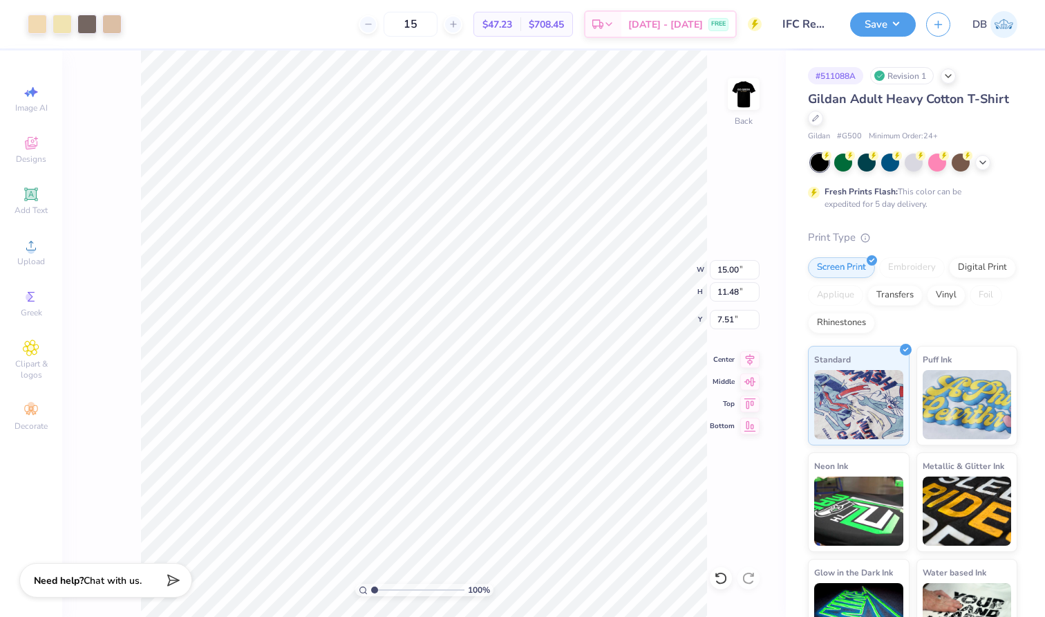
type input "2.50"
type input "1.92"
type input "5.84"
type input "2.01"
type input "1.43"
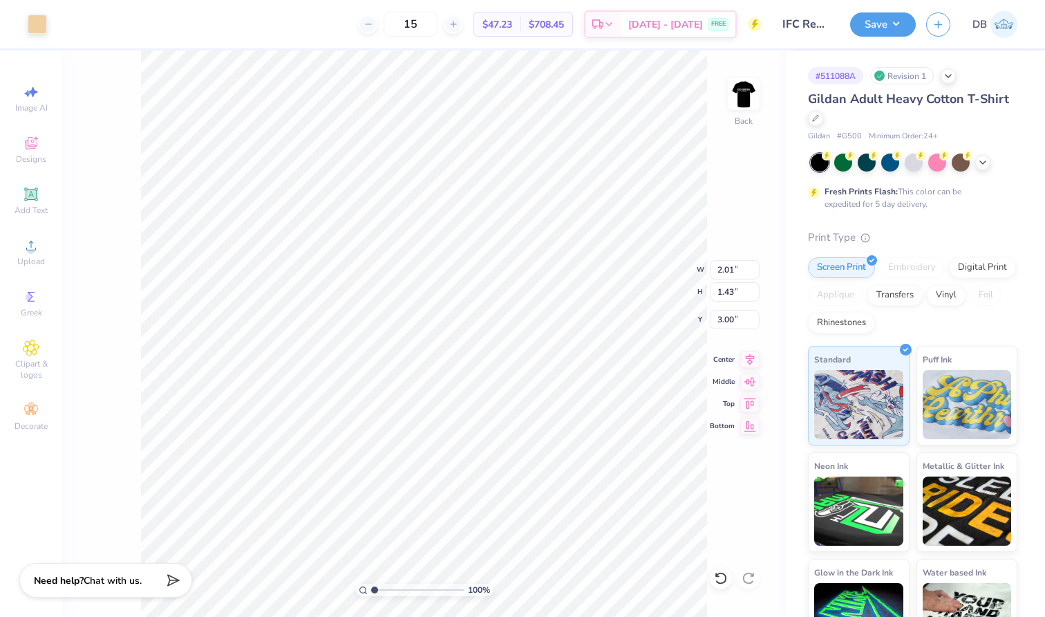
type input "4.41"
type input "2.50"
type input "1.92"
type input "3.21"
drag, startPoint x: 374, startPoint y: 590, endPoint x: 467, endPoint y: 588, distance: 93.3
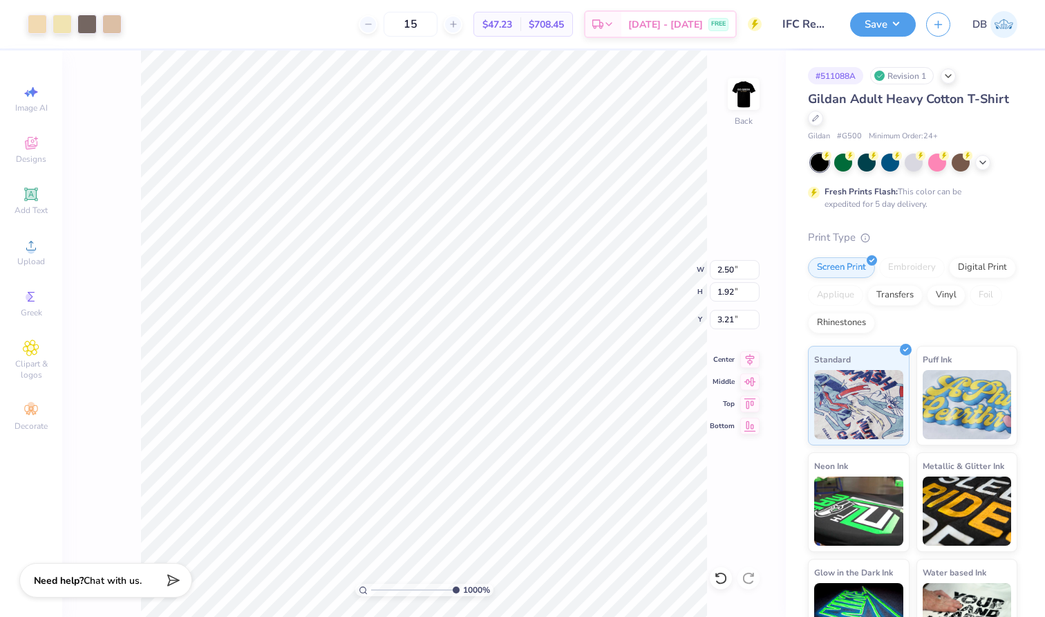
type input "10"
click at [467, 588] on div "1000 %" at bounding box center [424, 590] width 138 height 12
type input "0.47"
type input "1.91"
type input "3.19"
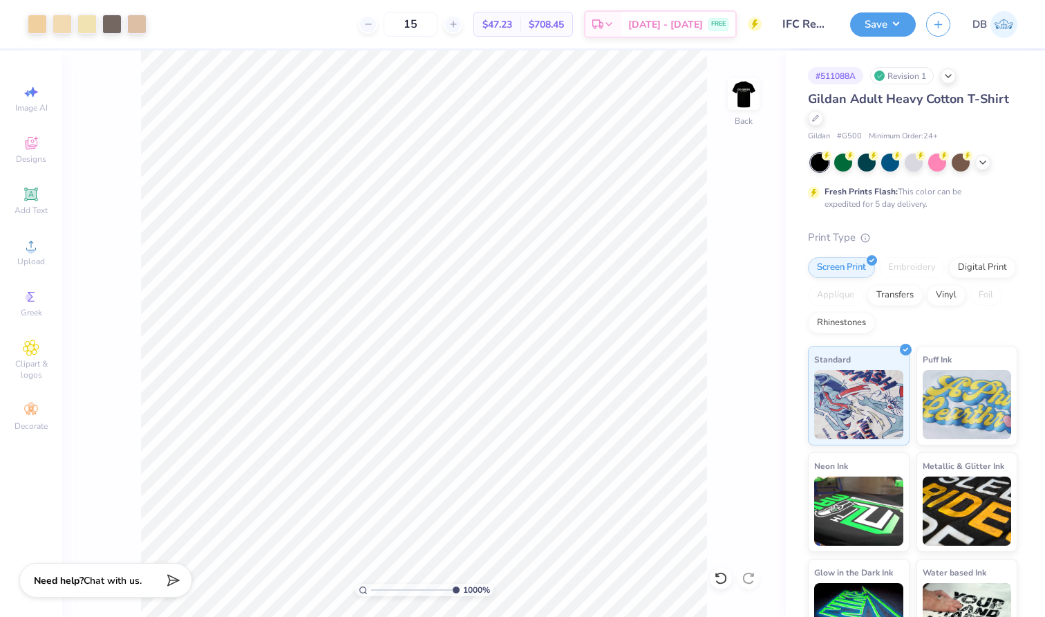
click at [768, 419] on div "1000 % Back" at bounding box center [424, 333] width 724 height 566
click at [709, 433] on div "1000 % Back" at bounding box center [424, 333] width 724 height 566
type input "3.12"
type input "1.56"
drag, startPoint x: 452, startPoint y: 584, endPoint x: 380, endPoint y: 581, distance: 72.7
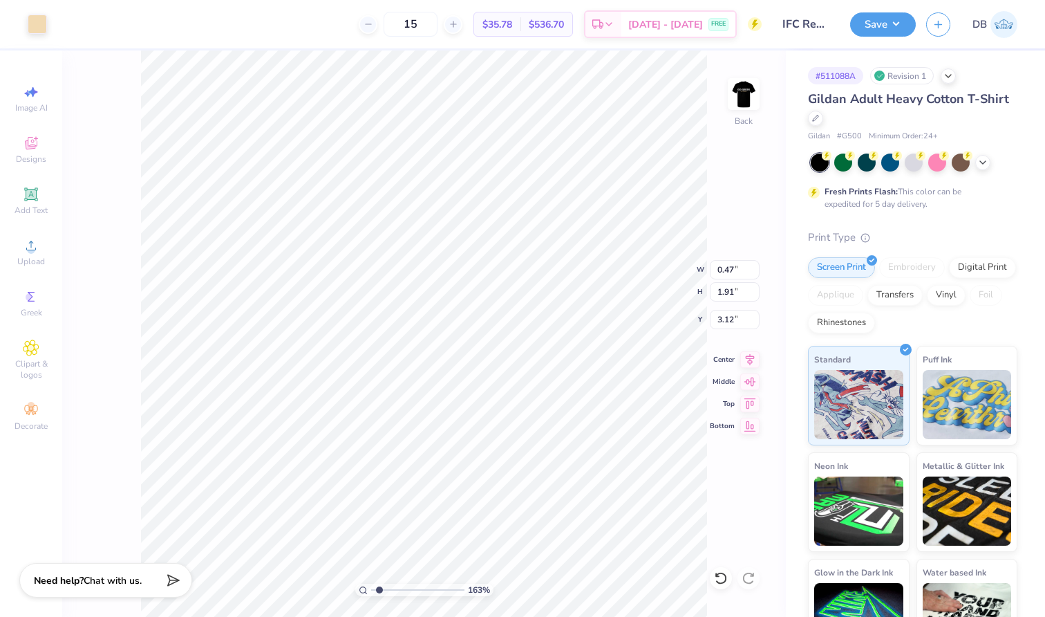
click at [380, 581] on div "163 %" at bounding box center [424, 333] width 566 height 566
type input "3.00"
drag, startPoint x: 379, startPoint y: 585, endPoint x: 397, endPoint y: 586, distance: 18.0
click at [397, 586] on input "range" at bounding box center [417, 590] width 93 height 12
drag, startPoint x: 397, startPoint y: 589, endPoint x: 425, endPoint y: 589, distance: 27.7
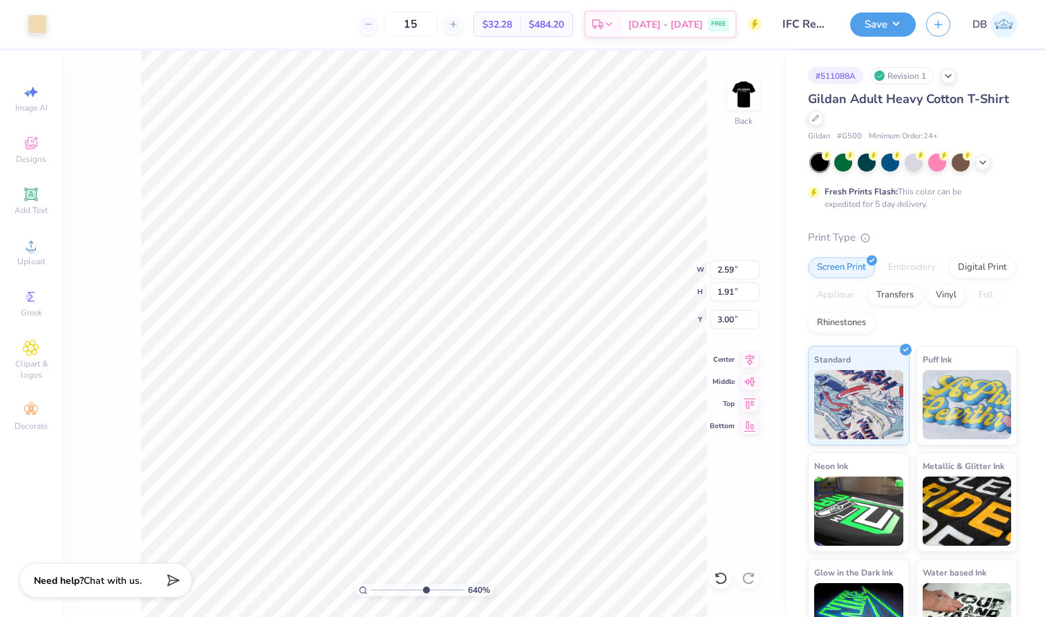
click at [425, 589] on input "range" at bounding box center [417, 590] width 93 height 12
click at [514, 412] on li "Group" at bounding box center [530, 415] width 109 height 27
drag, startPoint x: 427, startPoint y: 588, endPoint x: 376, endPoint y: 588, distance: 51.2
click at [376, 588] on input "range" at bounding box center [417, 590] width 93 height 12
click at [378, 589] on input "range" at bounding box center [417, 590] width 93 height 12
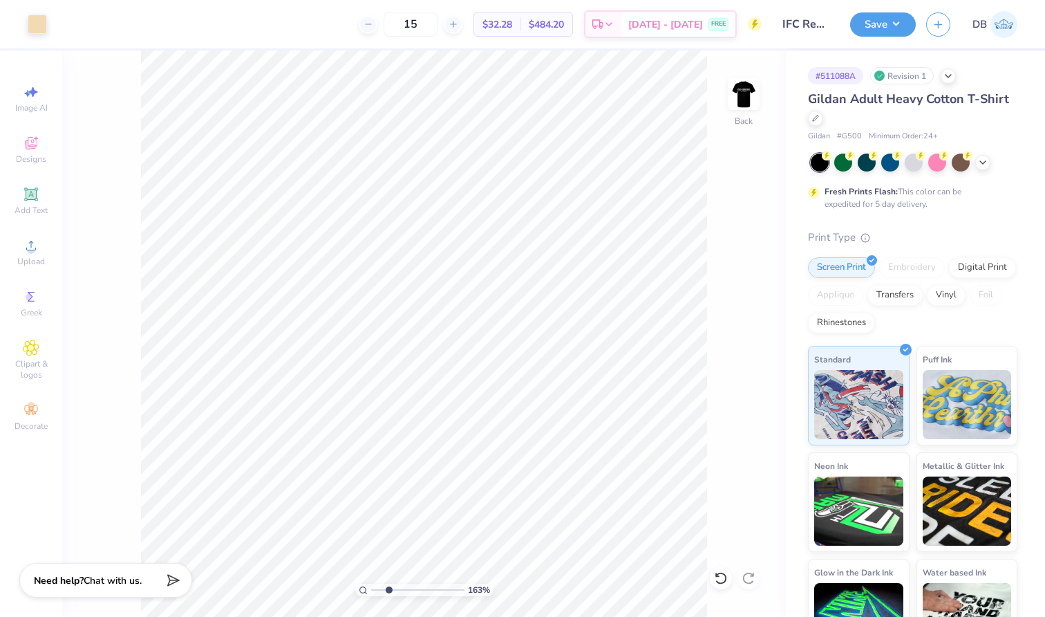
type input "2.53"
drag, startPoint x: 380, startPoint y: 589, endPoint x: 389, endPoint y: 589, distance: 9.0
click at [389, 589] on input "range" at bounding box center [417, 590] width 93 height 12
type input "3.16"
type input "1.96"
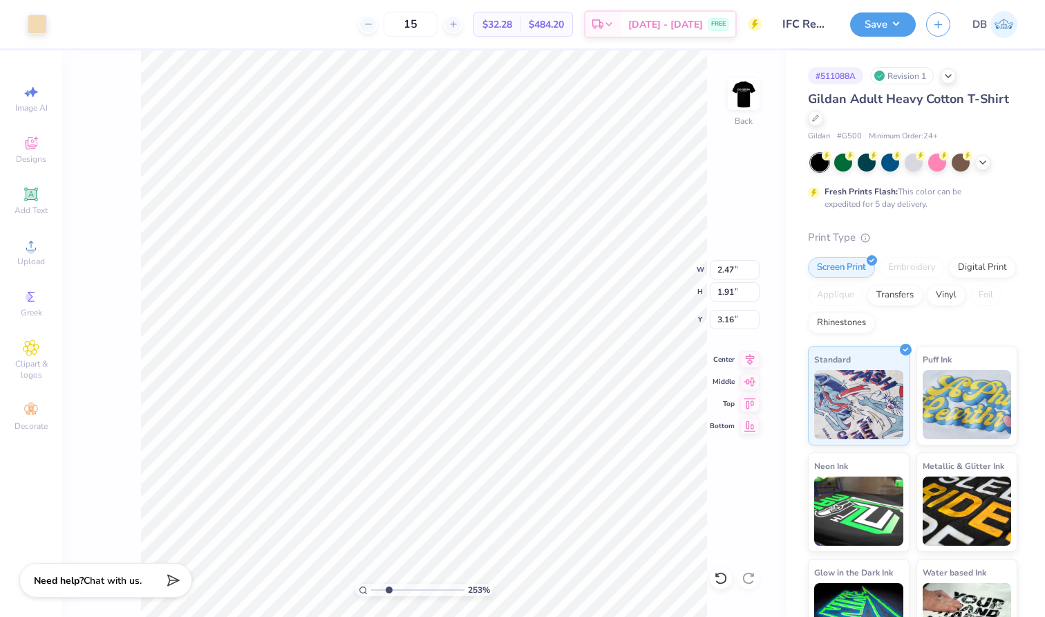
type input "1.52"
type input "3.55"
click at [893, 15] on button "Save" at bounding box center [883, 22] width 66 height 24
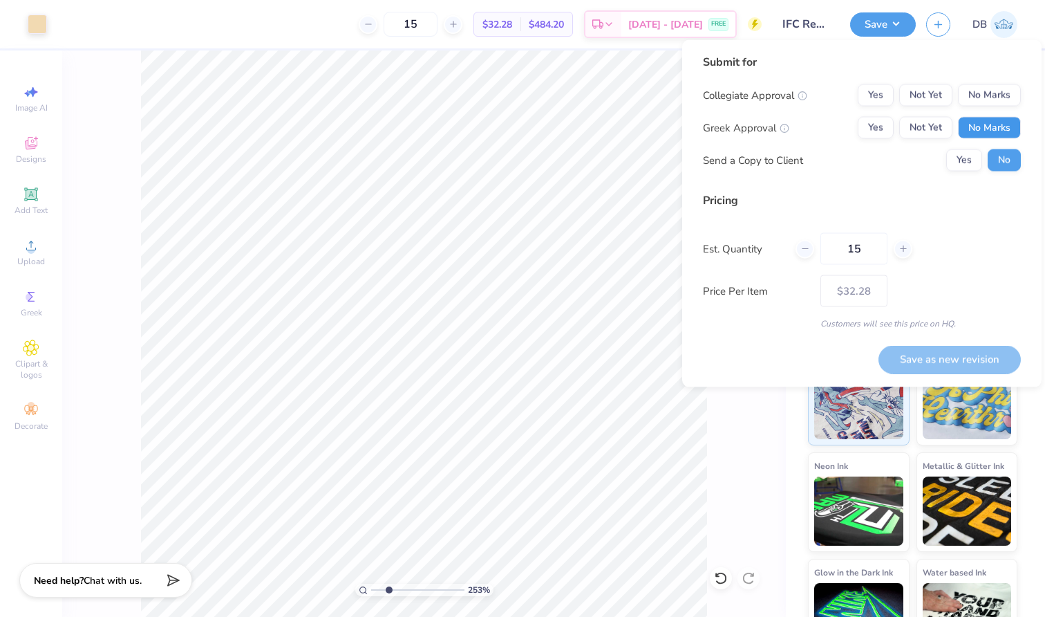
click at [973, 131] on button "No Marks" at bounding box center [989, 128] width 63 height 22
click at [991, 91] on button "No Marks" at bounding box center [989, 95] width 63 height 22
click at [974, 362] on button "Save as new revision" at bounding box center [950, 359] width 142 height 28
type input "$32.28"
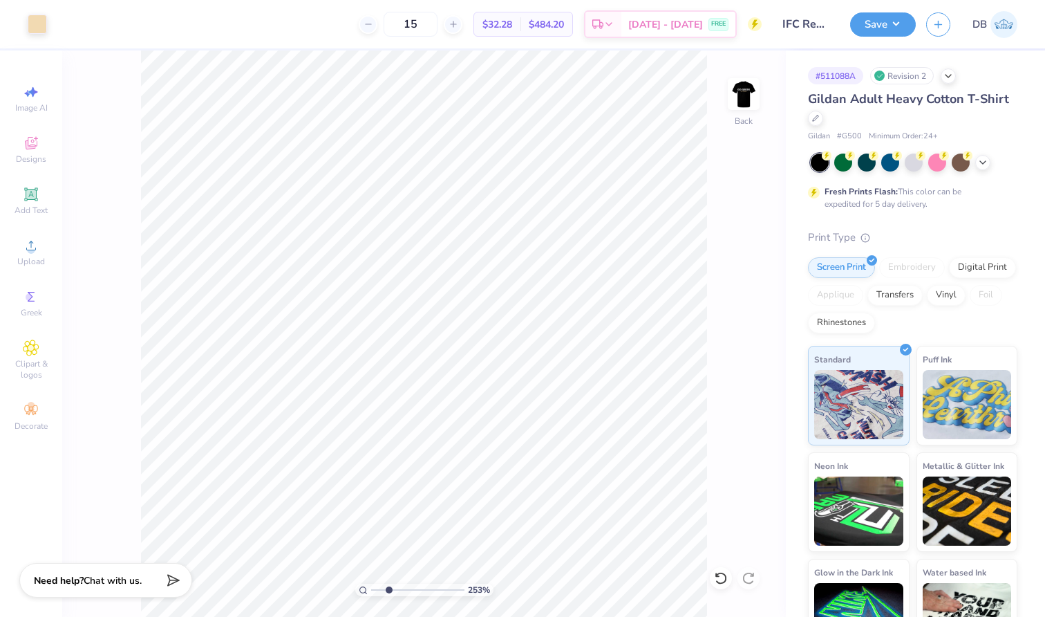
click at [745, 183] on div "253 % Back" at bounding box center [424, 333] width 724 height 566
